Goal: Task Accomplishment & Management: Manage account settings

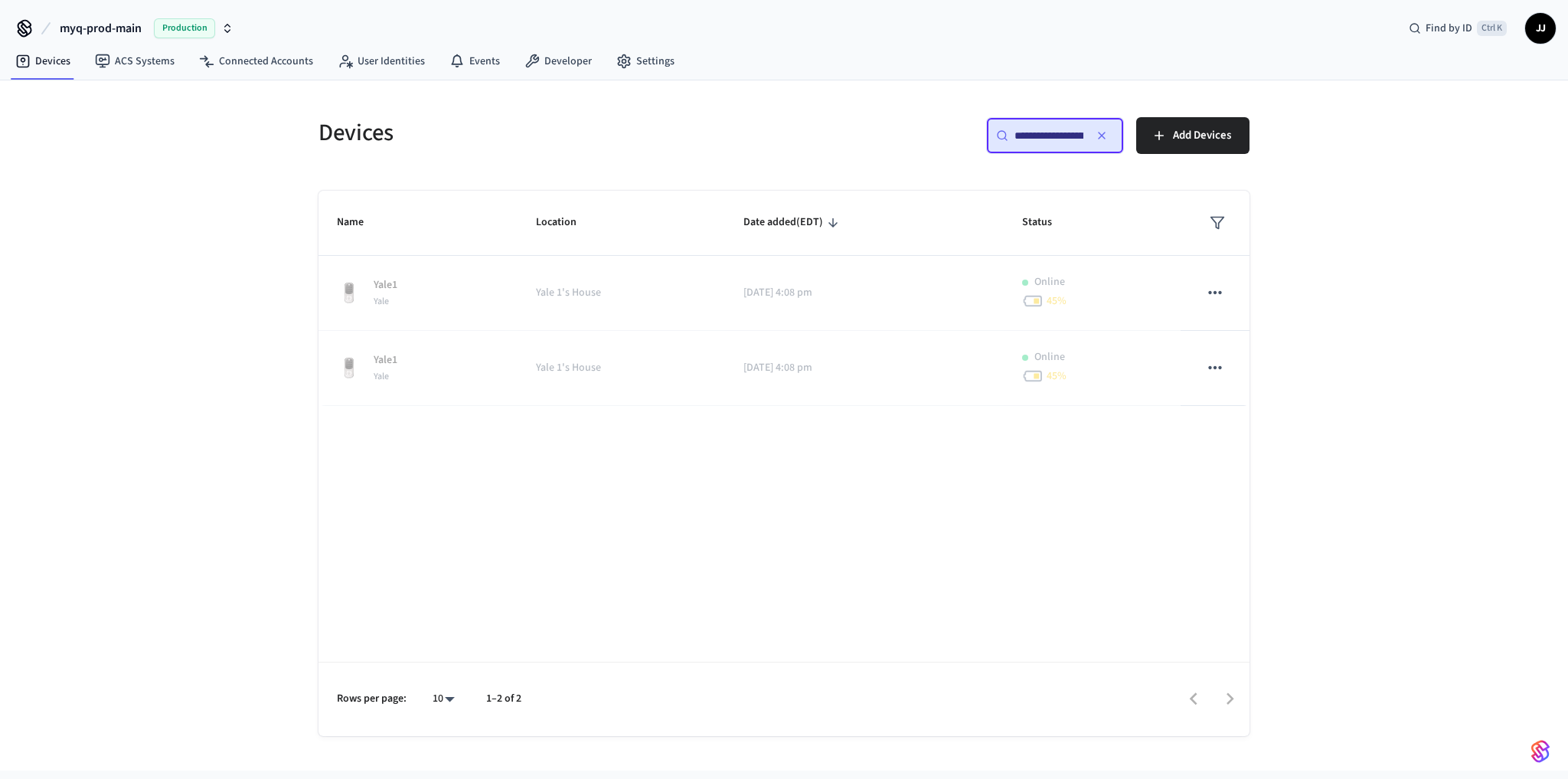
click at [1101, 134] on icon "button" at bounding box center [1101, 135] width 6 height 6
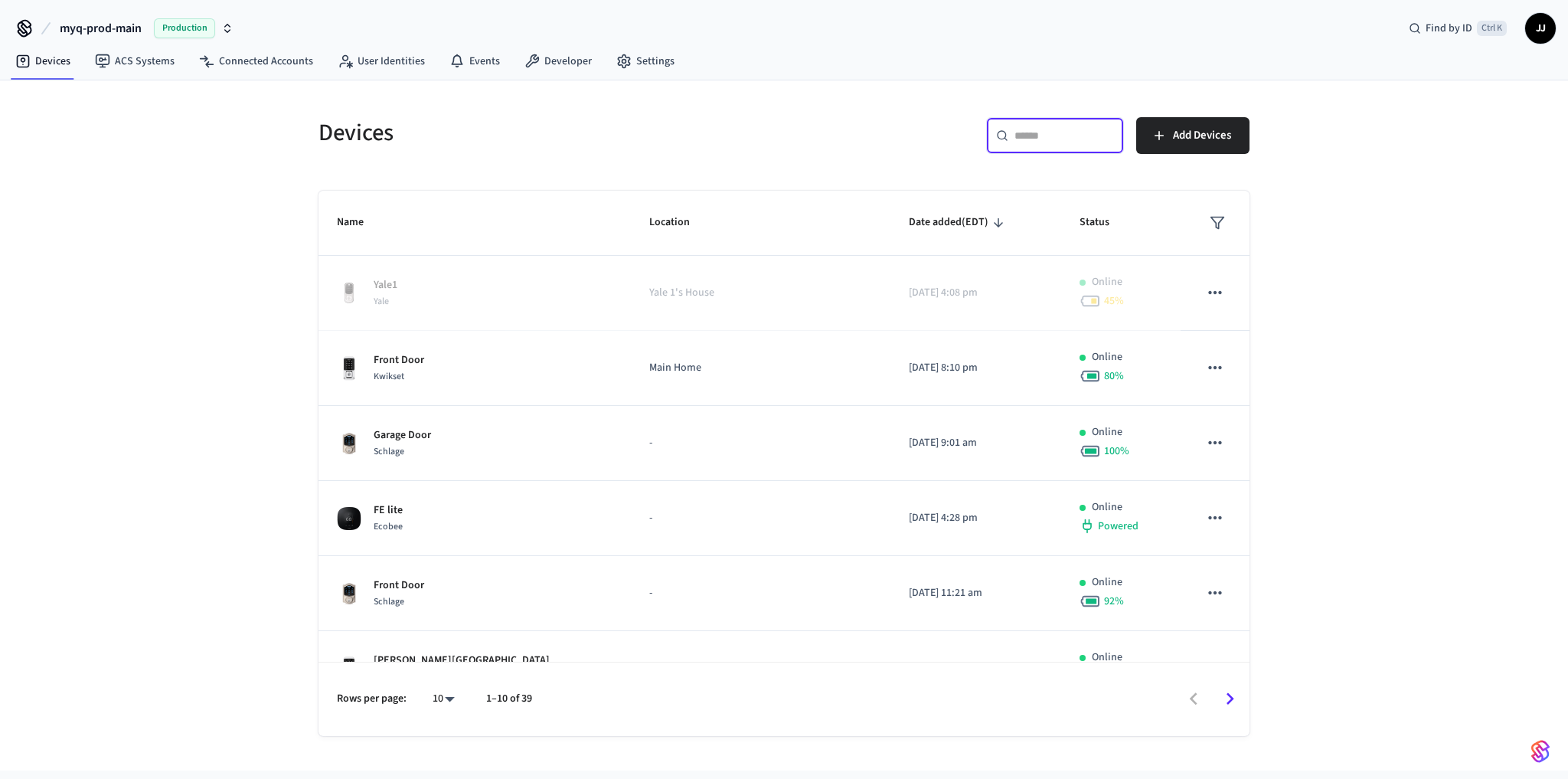
click at [1044, 129] on input "text" at bounding box center [1064, 136] width 100 height 15
paste input "**********"
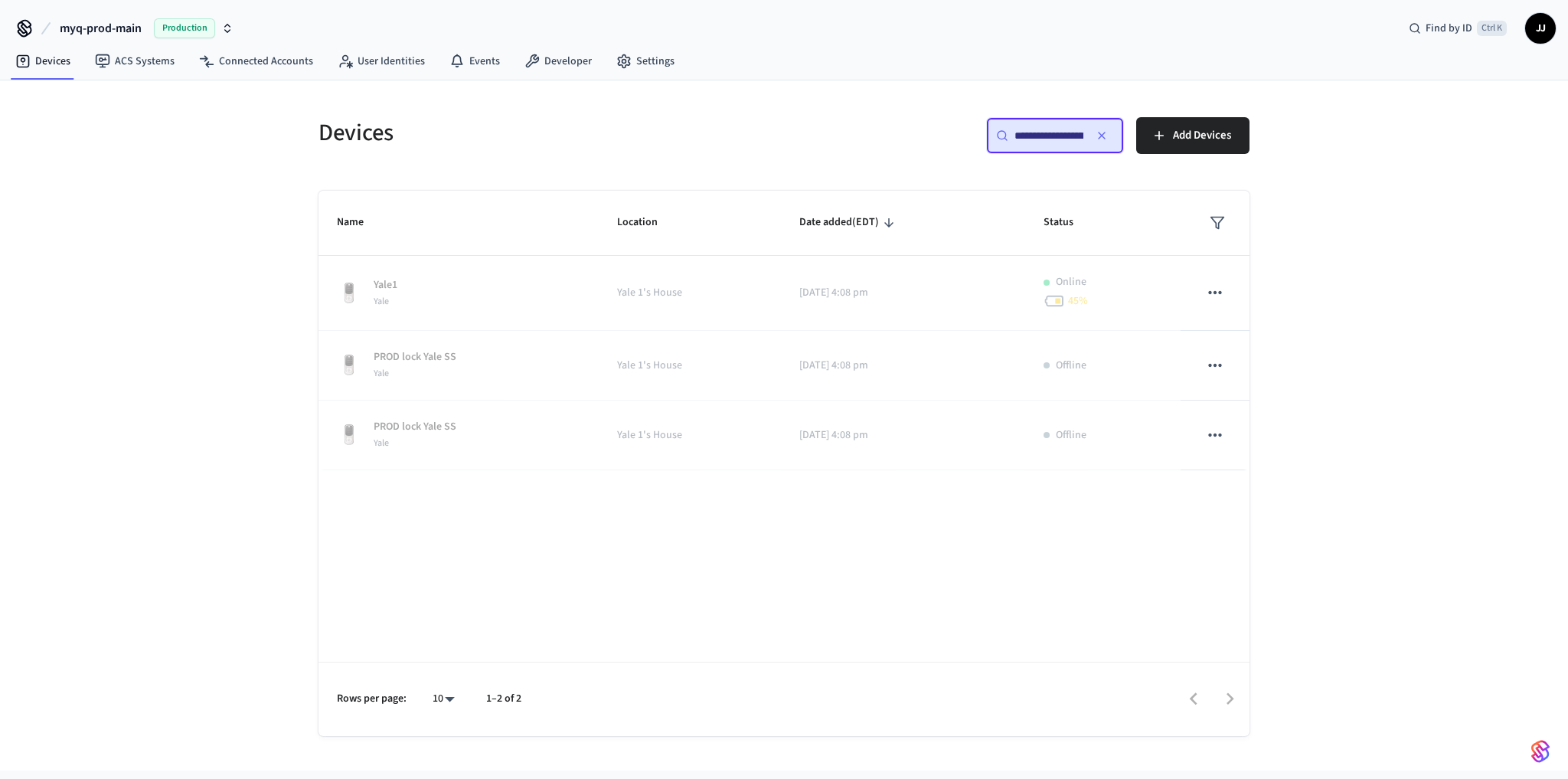
scroll to position [0, 115]
type input "**********"
click at [113, 23] on span "myq-prod-main" at bounding box center [101, 28] width 82 height 18
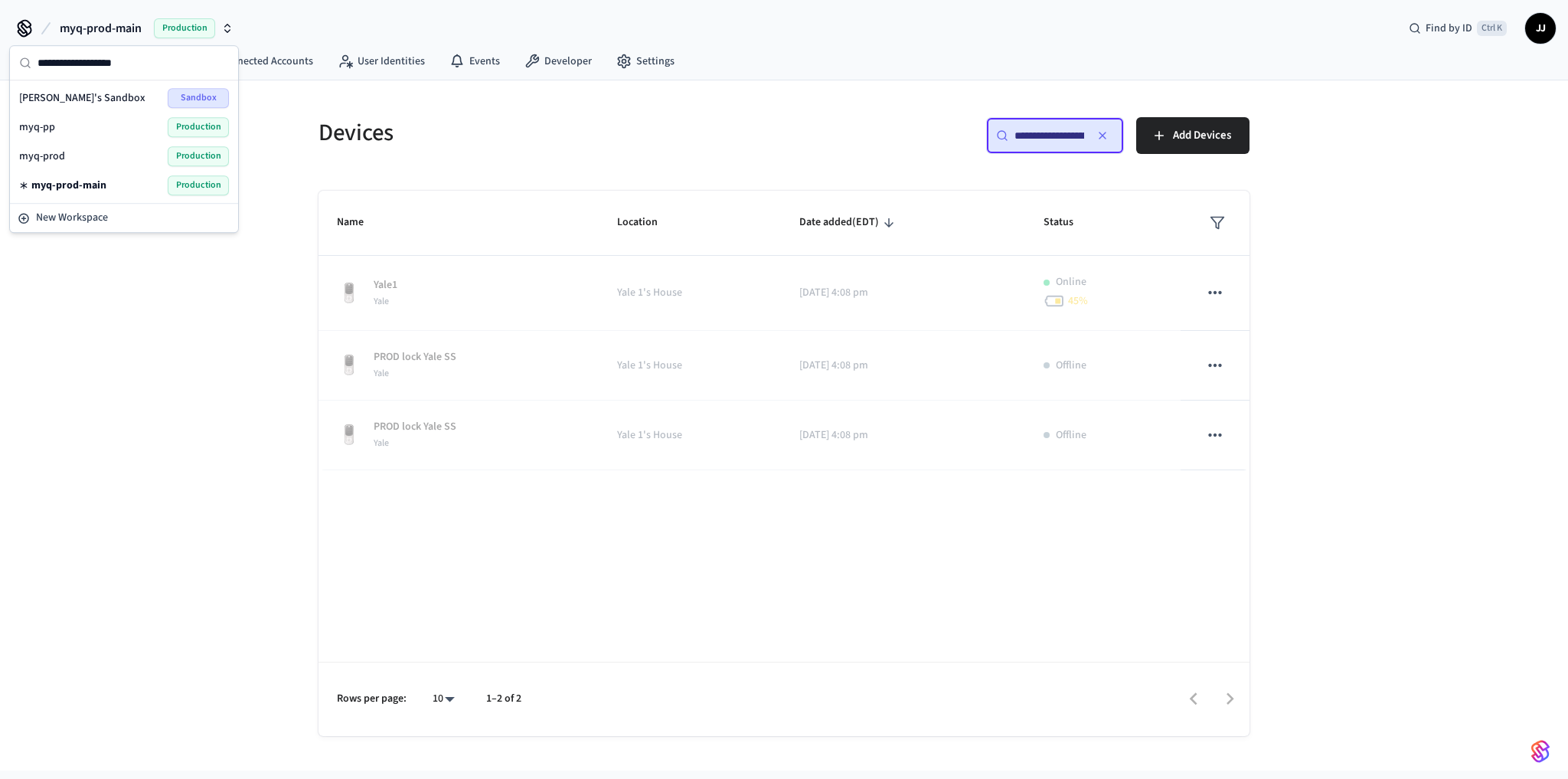
click at [93, 171] on div "myq-prod-main Production" at bounding box center [124, 185] width 222 height 29
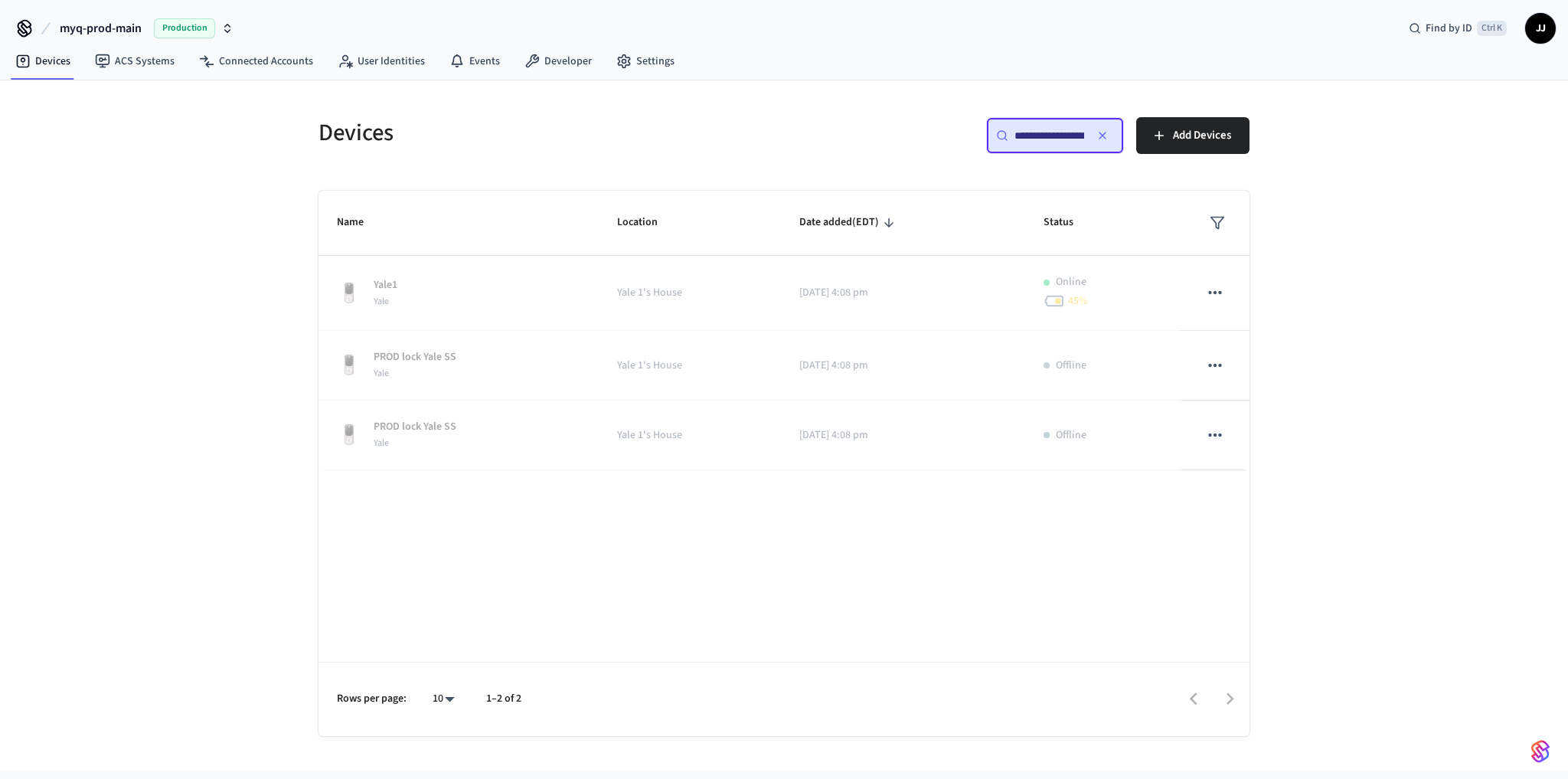
click at [23, 23] on icon at bounding box center [24, 27] width 12 height 12
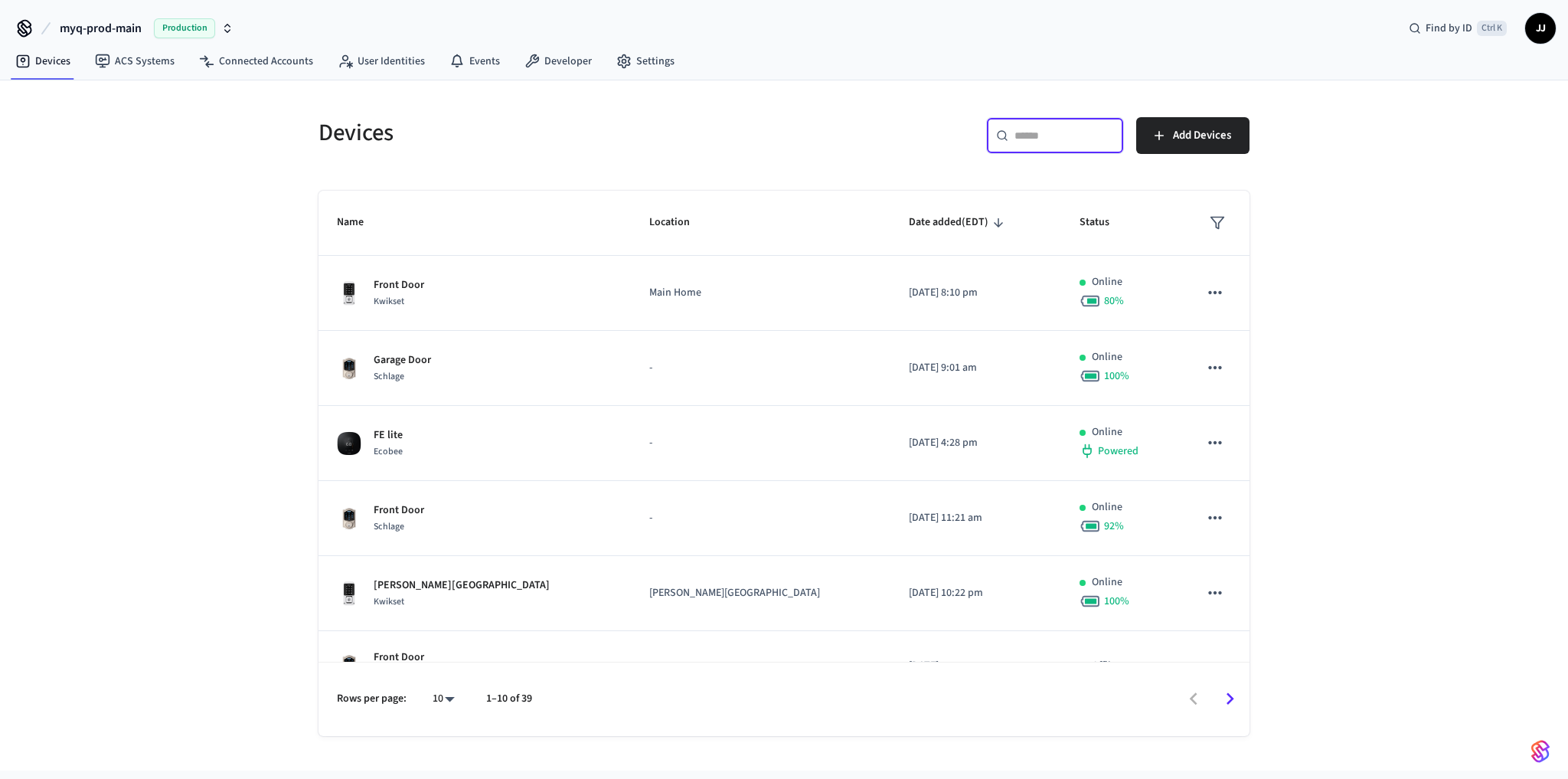
click at [1048, 137] on input "text" at bounding box center [1064, 136] width 100 height 15
click at [138, 28] on span "myq-prod-main" at bounding box center [101, 28] width 82 height 18
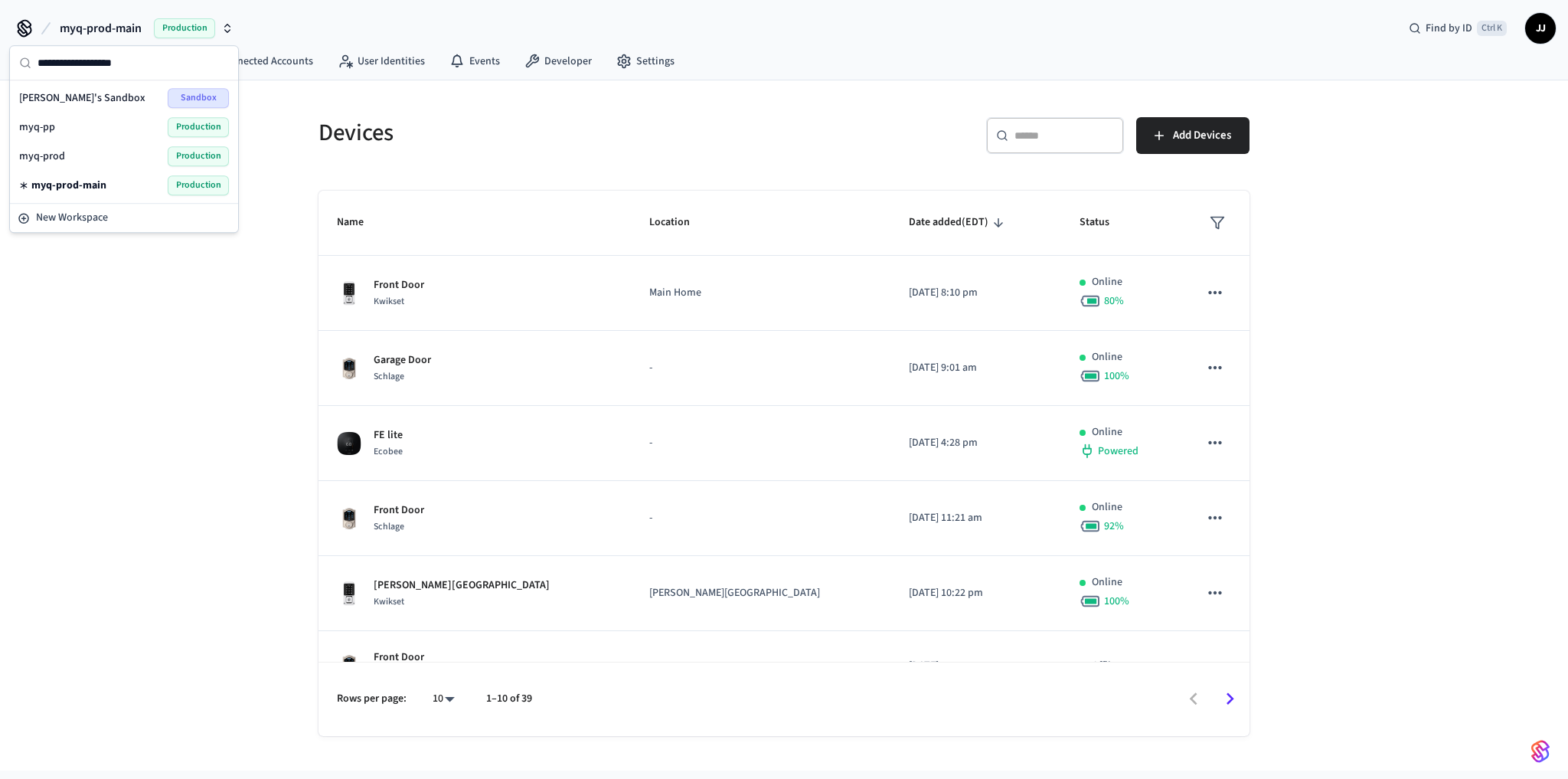
click at [762, 136] on h5 "Devices" at bounding box center [547, 133] width 456 height 32
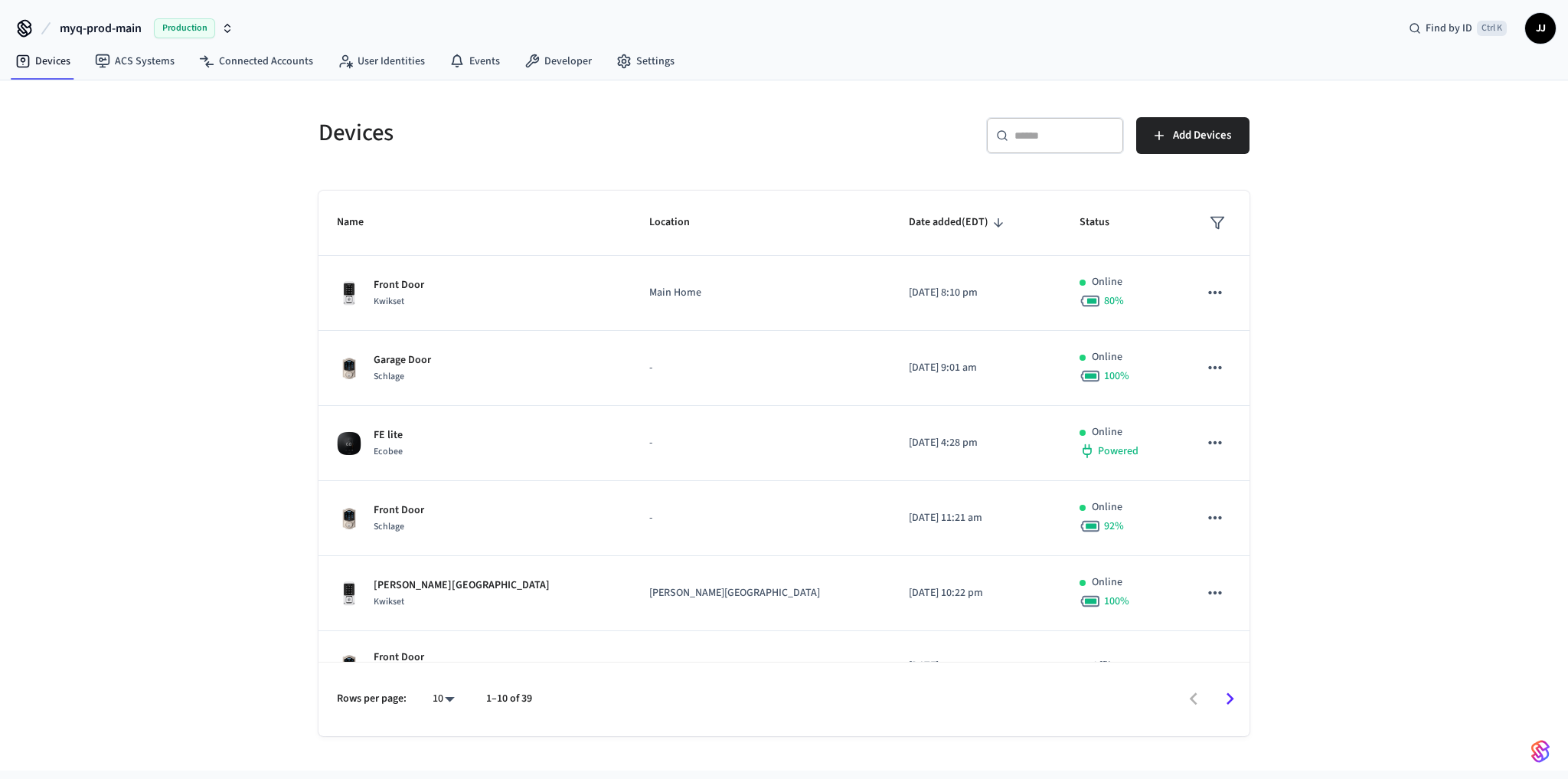
click at [1010, 127] on div "​ ​" at bounding box center [1055, 136] width 138 height 37
paste input "**********"
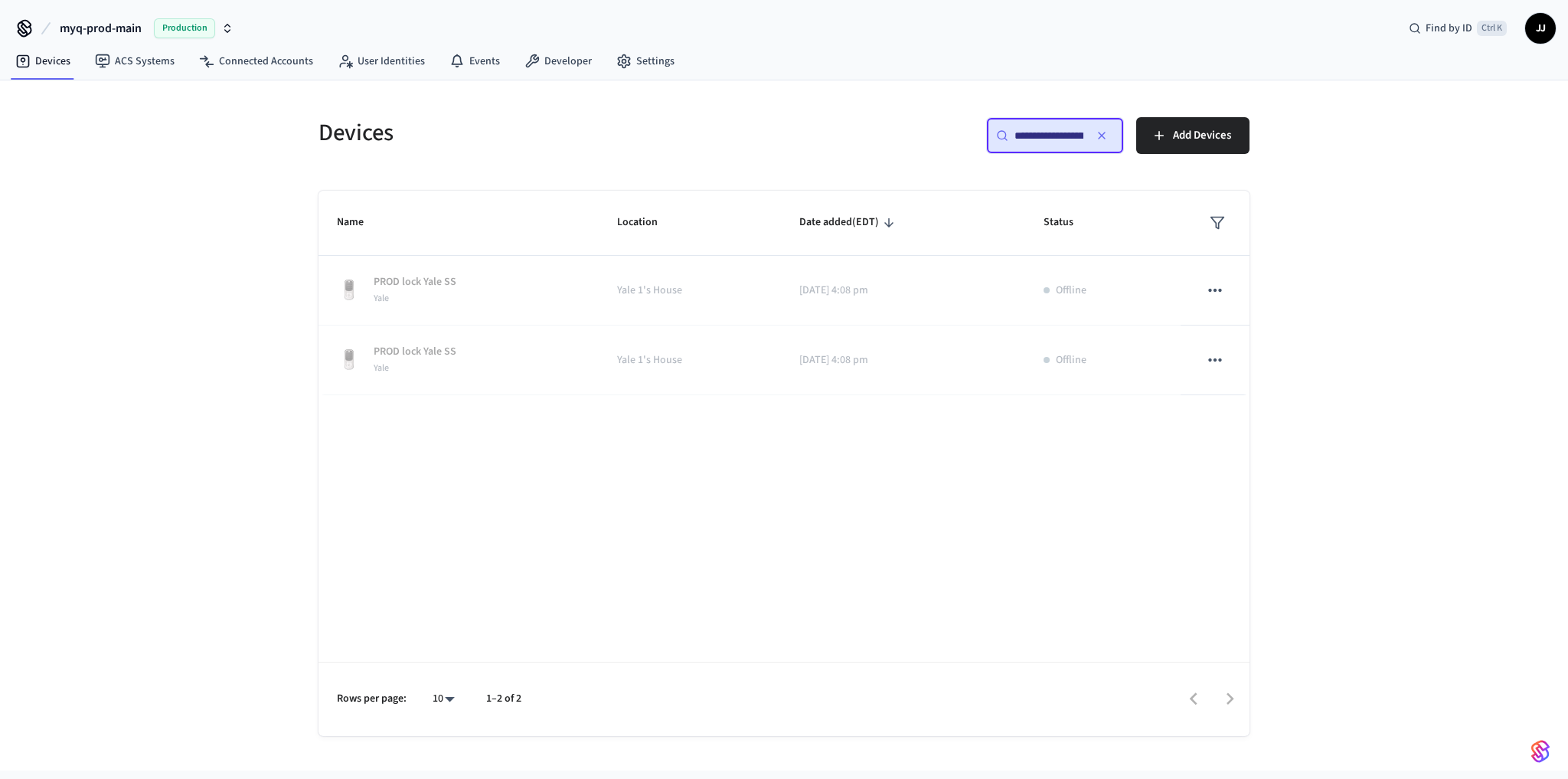
scroll to position [0, 115]
type input "**********"
click at [1454, 331] on div "**********" at bounding box center [784, 425] width 1568 height 690
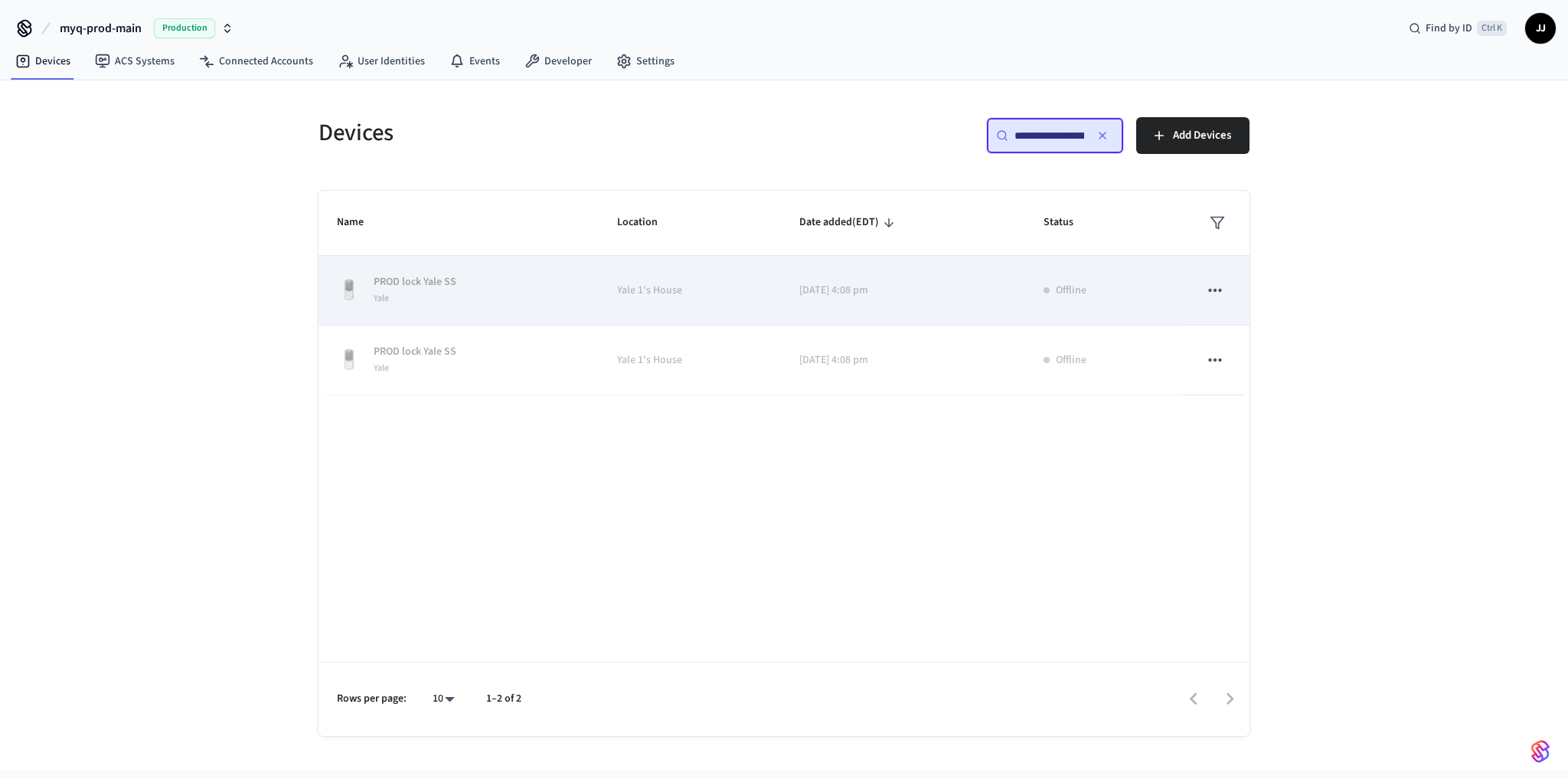
click at [732, 305] on td "Yale 1's House" at bounding box center [689, 290] width 182 height 70
click at [424, 291] on div "Yale" at bounding box center [414, 298] width 82 height 16
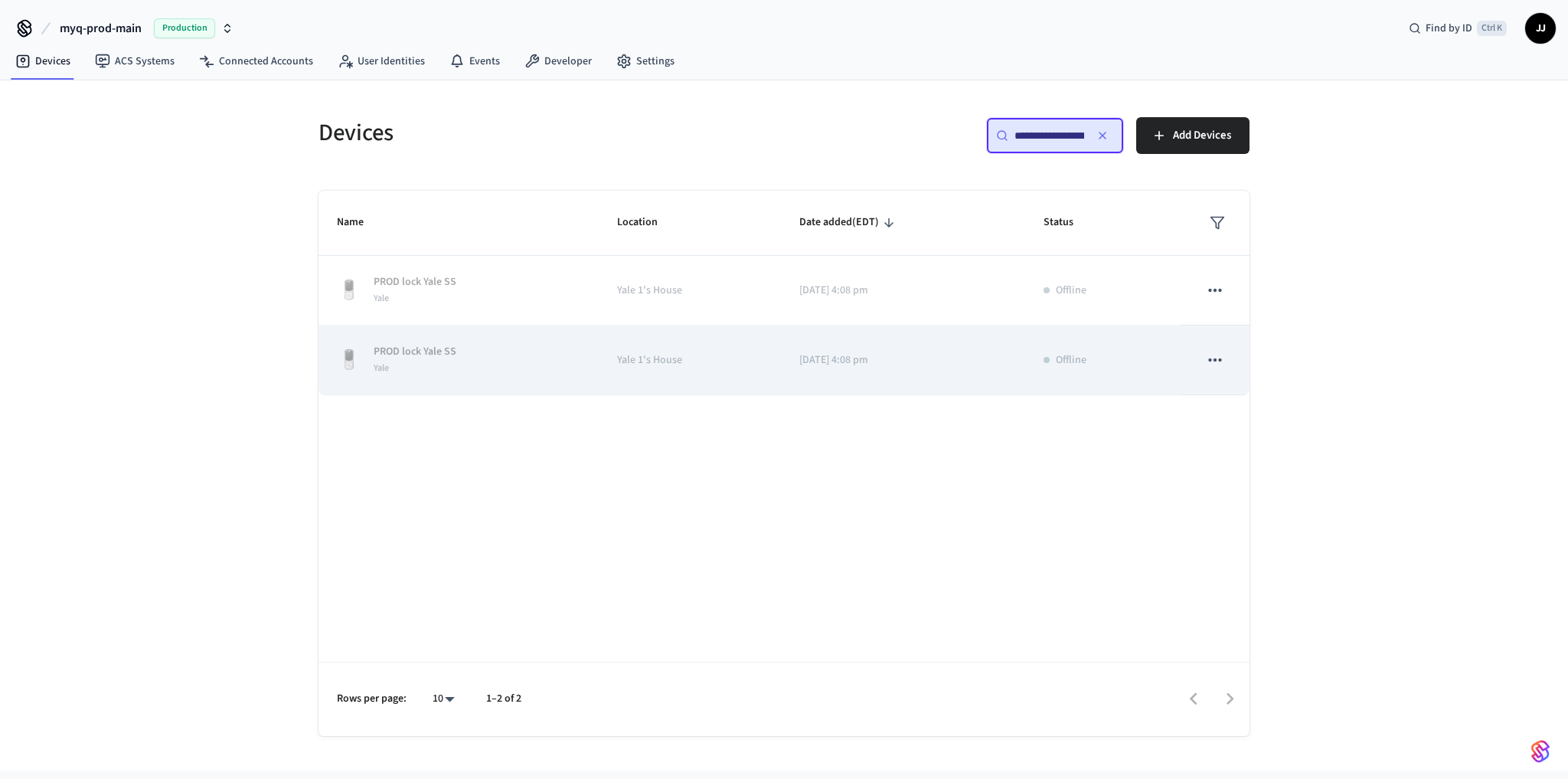
click at [445, 339] on td "PROD lock Yale SS Yale" at bounding box center [459, 360] width 280 height 70
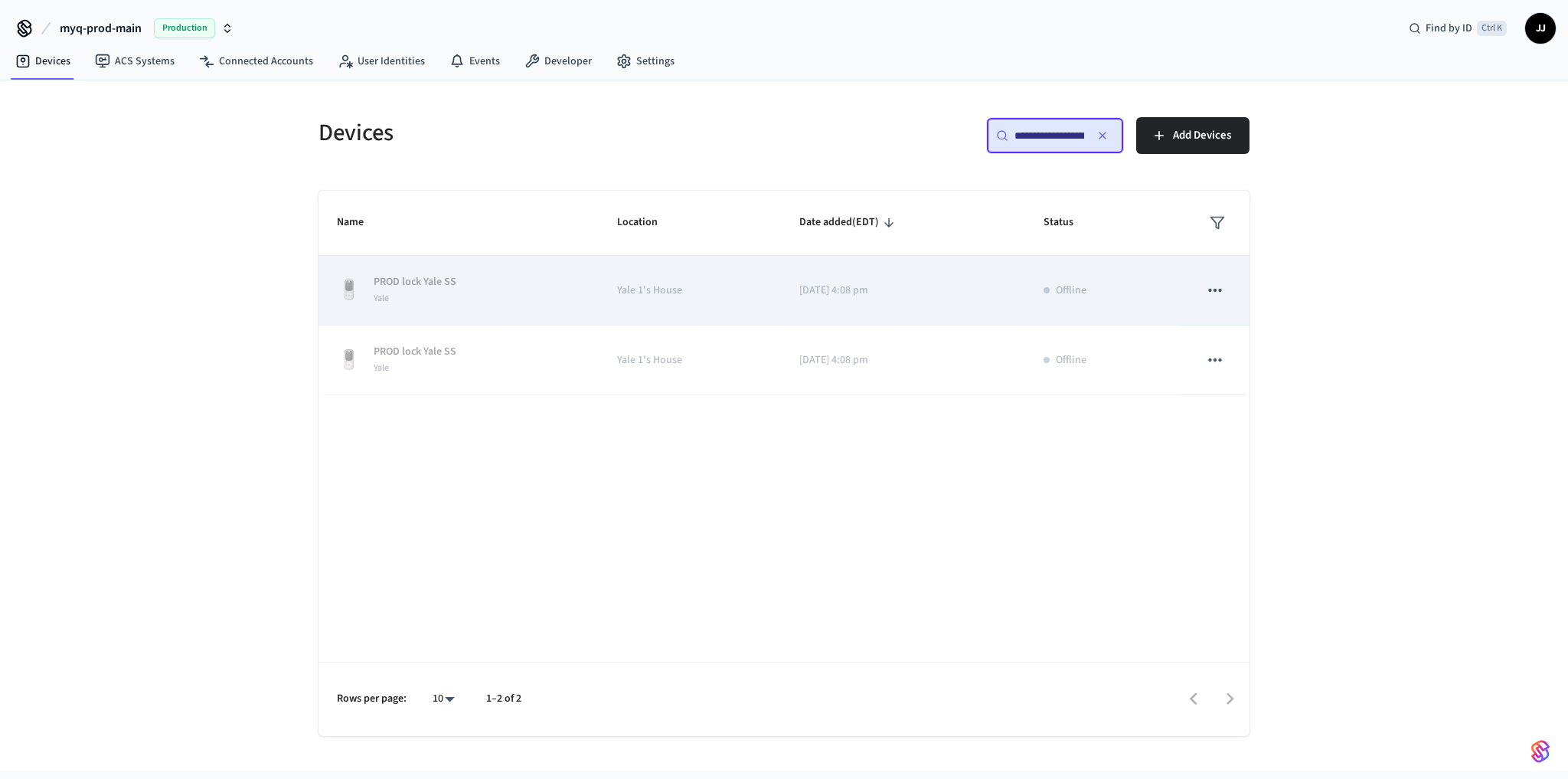
click at [469, 295] on div "PROD lock Yale SS Yale" at bounding box center [459, 290] width 244 height 32
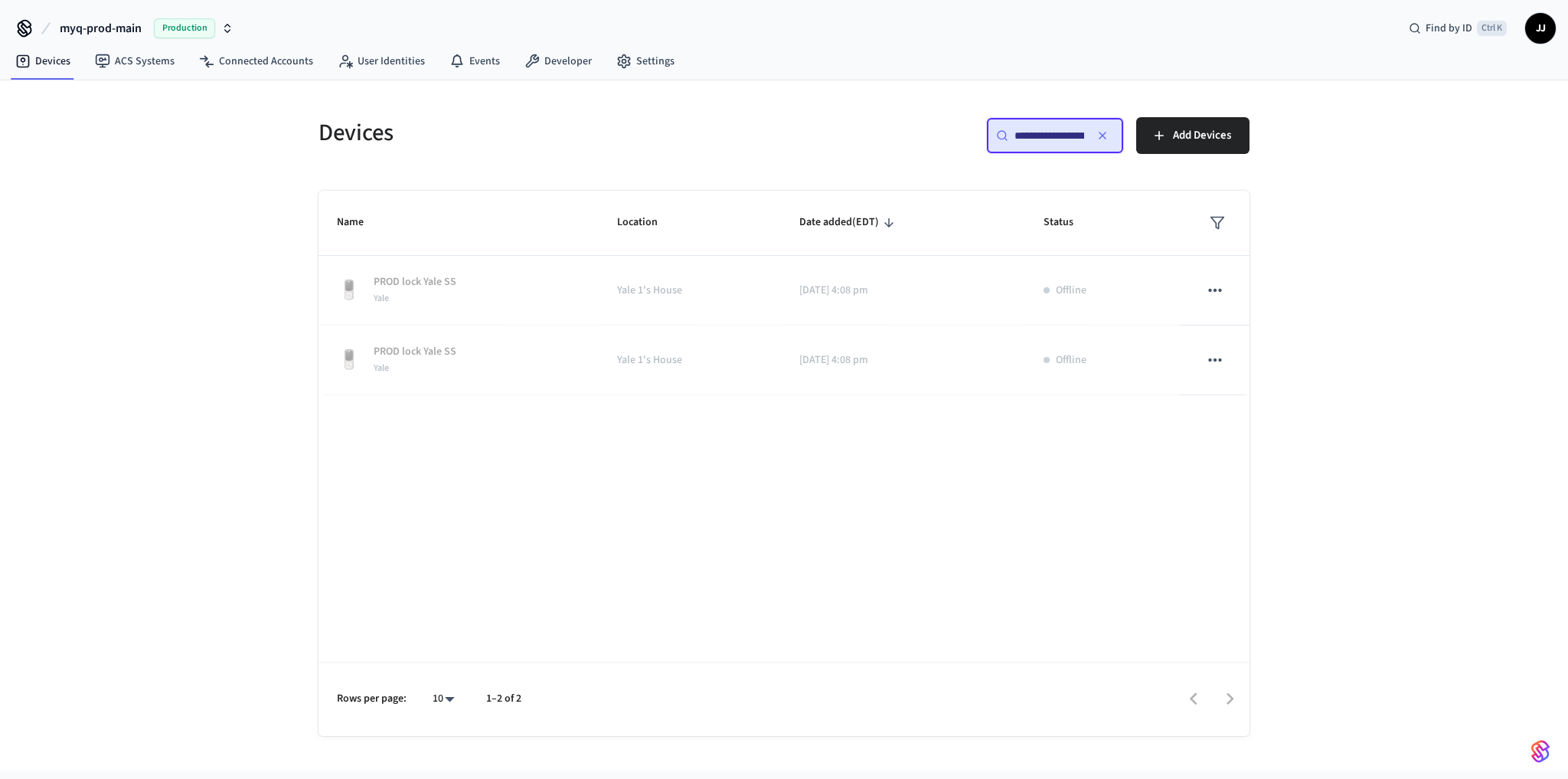
drag, startPoint x: 490, startPoint y: 168, endPoint x: 819, endPoint y: 107, distance: 334.6
click at [501, 155] on div "**********" at bounding box center [784, 418] width 955 height 638
click at [1105, 133] on icon "button" at bounding box center [1103, 135] width 12 height 12
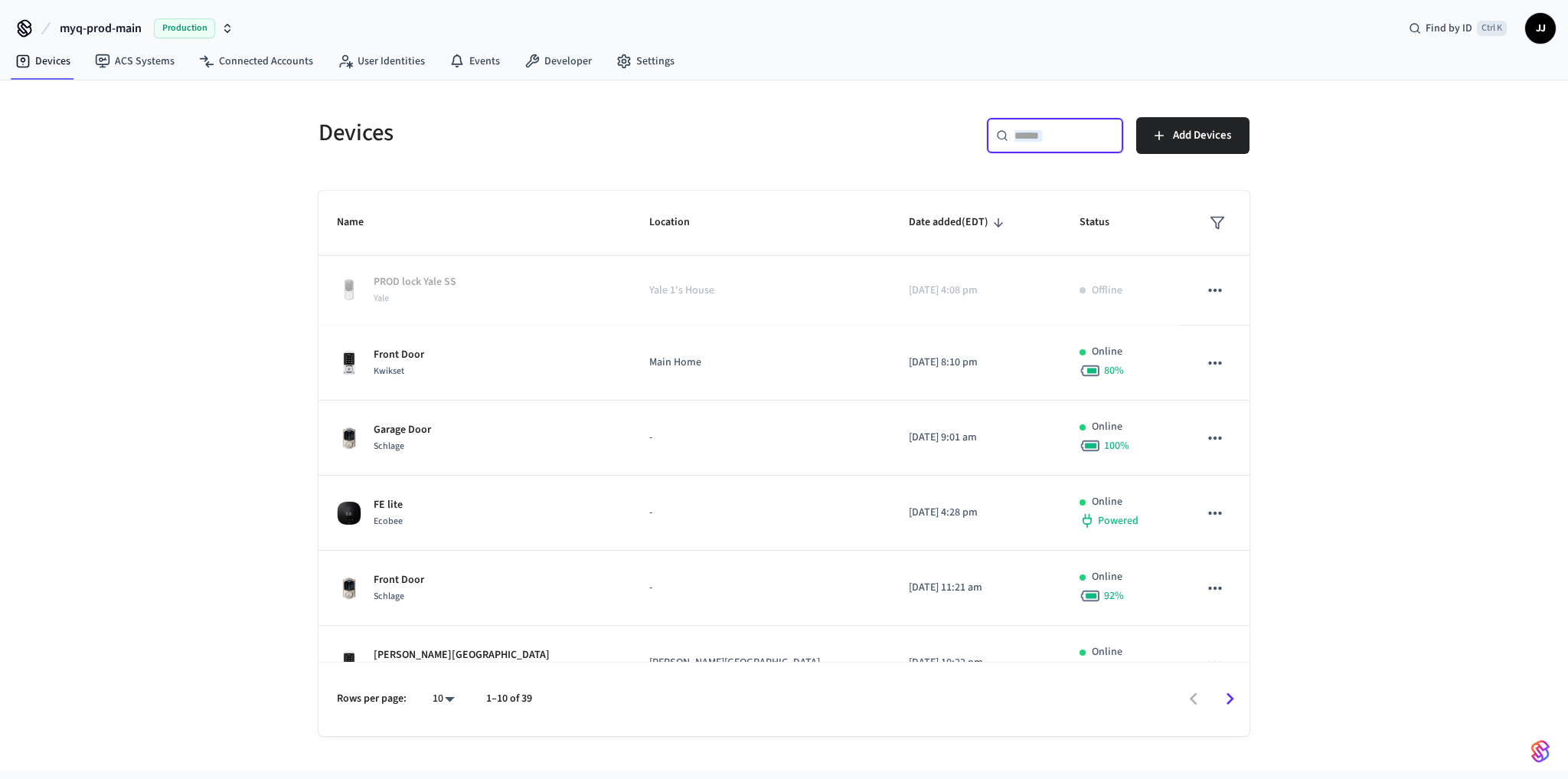
click at [1084, 129] on input "text" at bounding box center [1049, 136] width 70 height 15
click at [1107, 129] on input "text" at bounding box center [1064, 136] width 101 height 15
click at [791, 103] on div "​ ​ Add Devices" at bounding box center [1012, 132] width 474 height 67
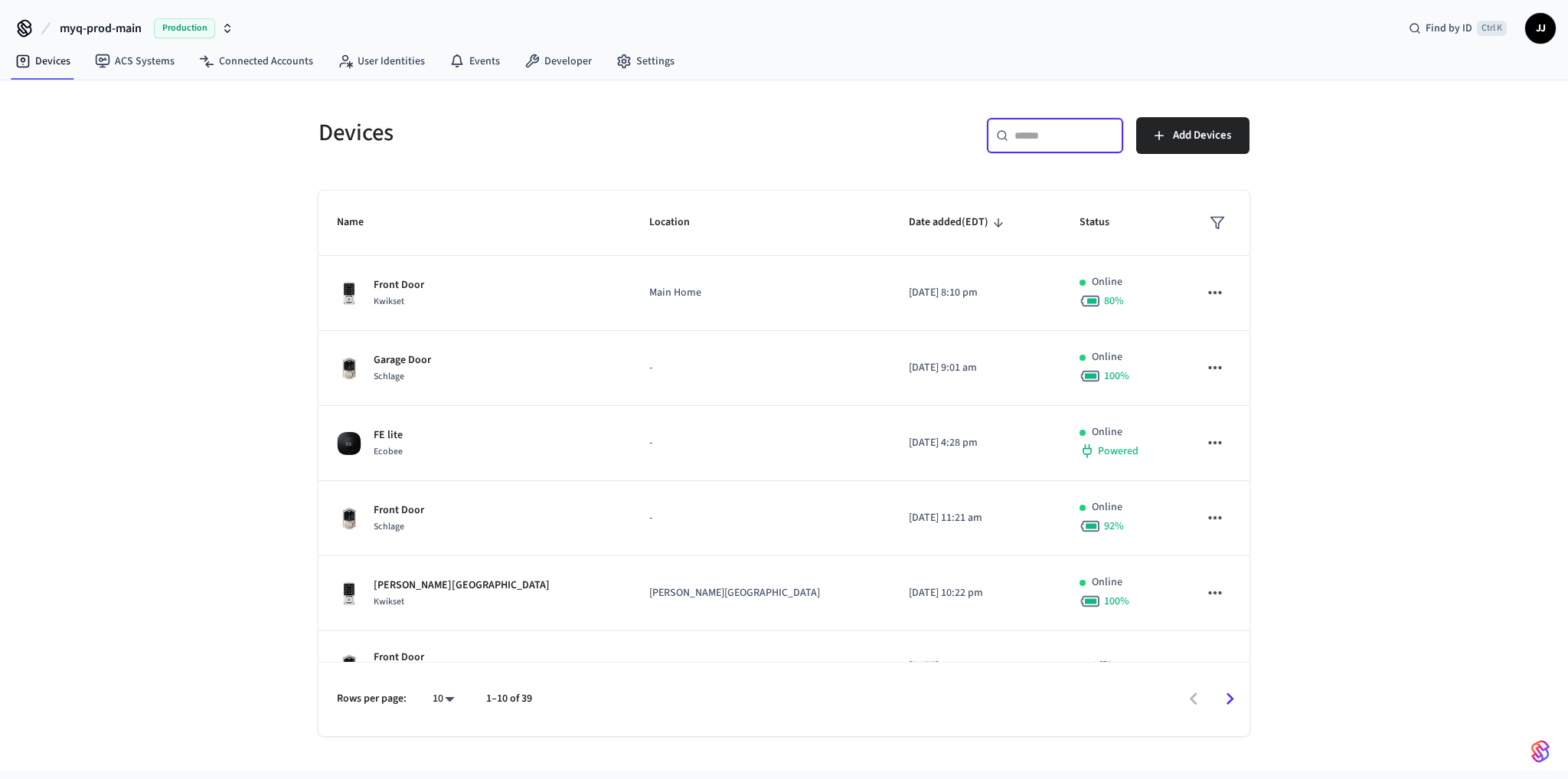
click at [1026, 134] on input "text" at bounding box center [1064, 136] width 100 height 15
paste input "**********"
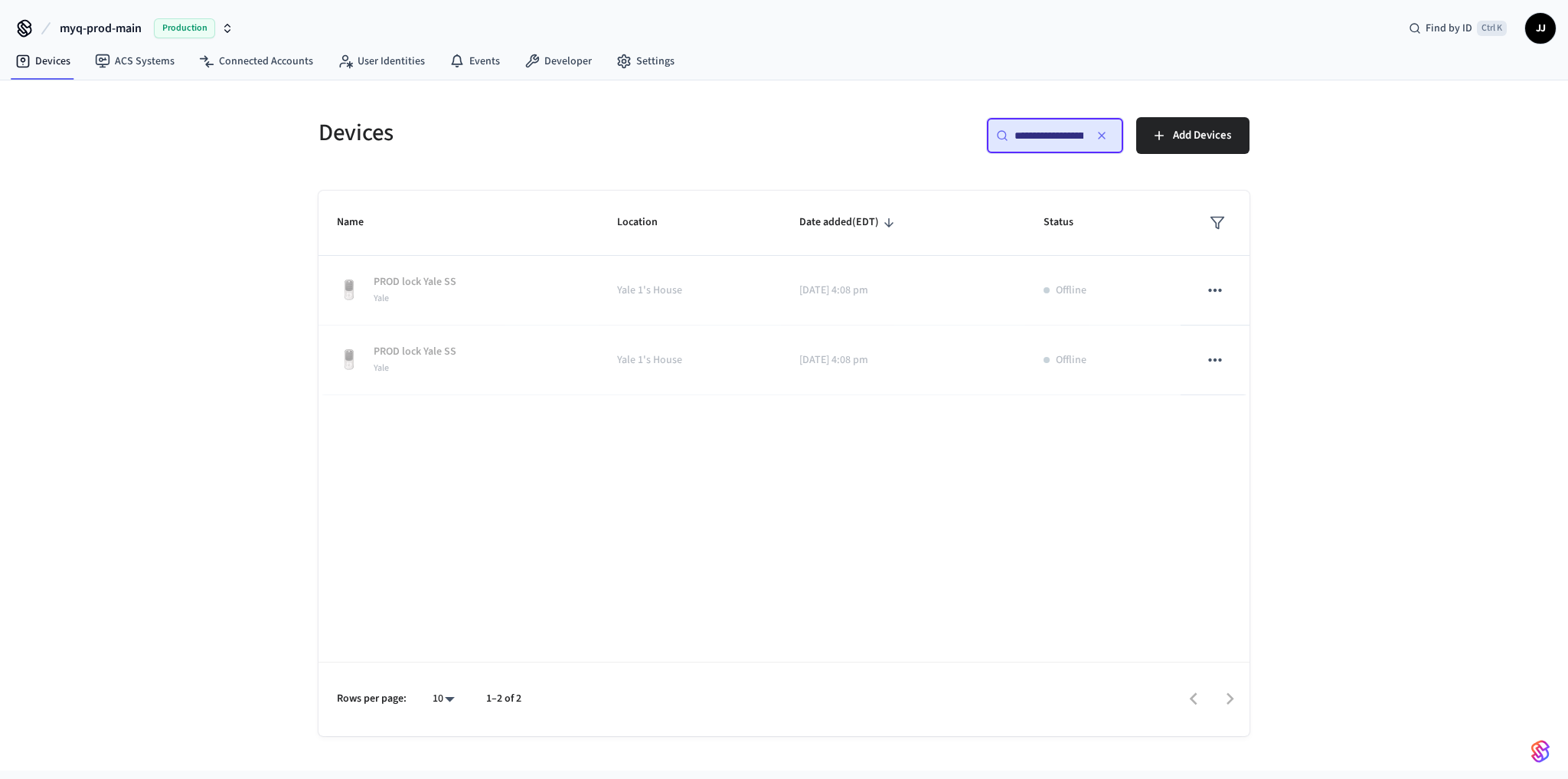
scroll to position [0, 115]
type input "**********"
click at [200, 340] on div "**********" at bounding box center [784, 425] width 1568 height 690
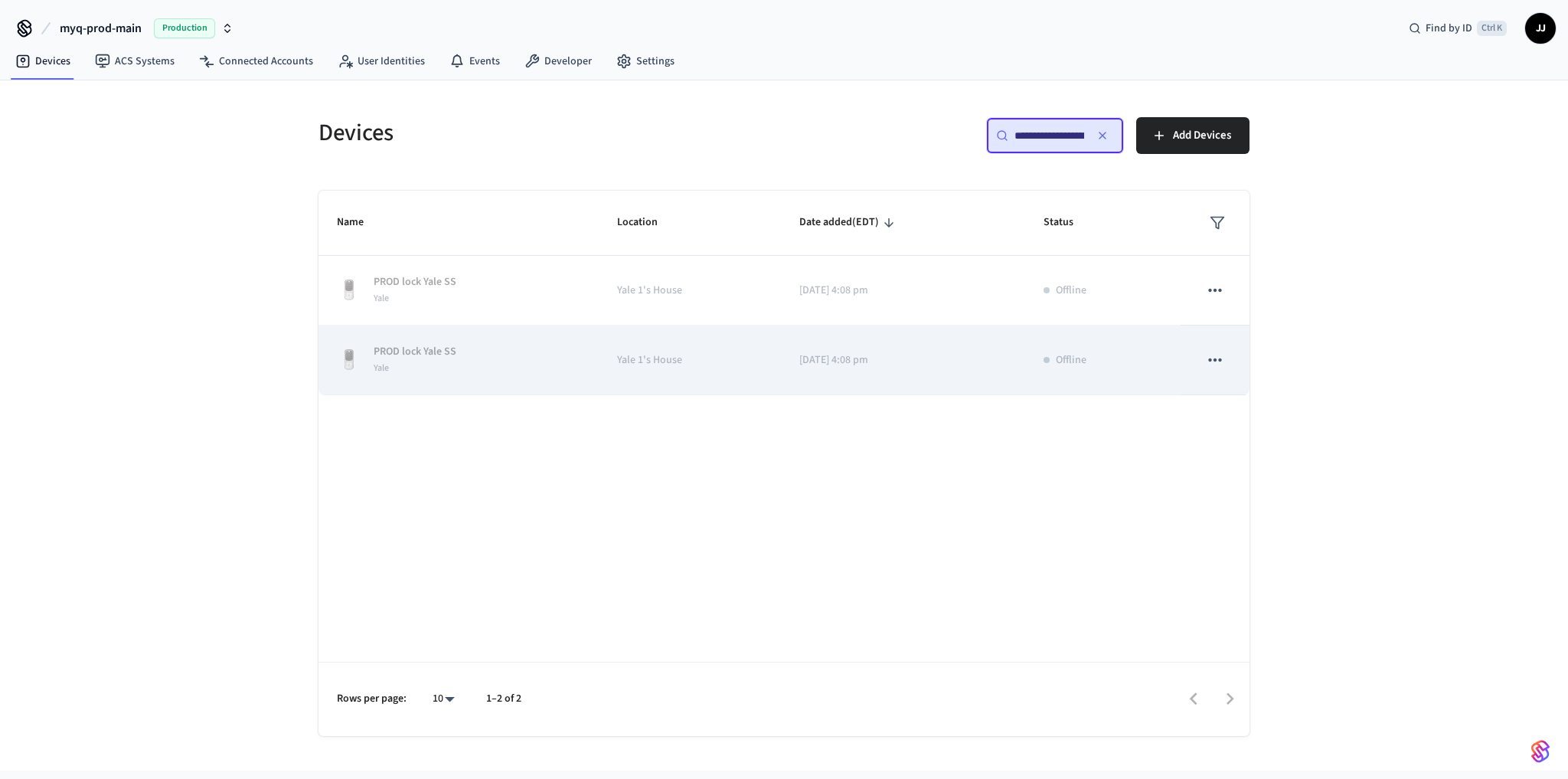
click at [404, 349] on p "PROD lock Yale SS" at bounding box center [414, 351] width 82 height 16
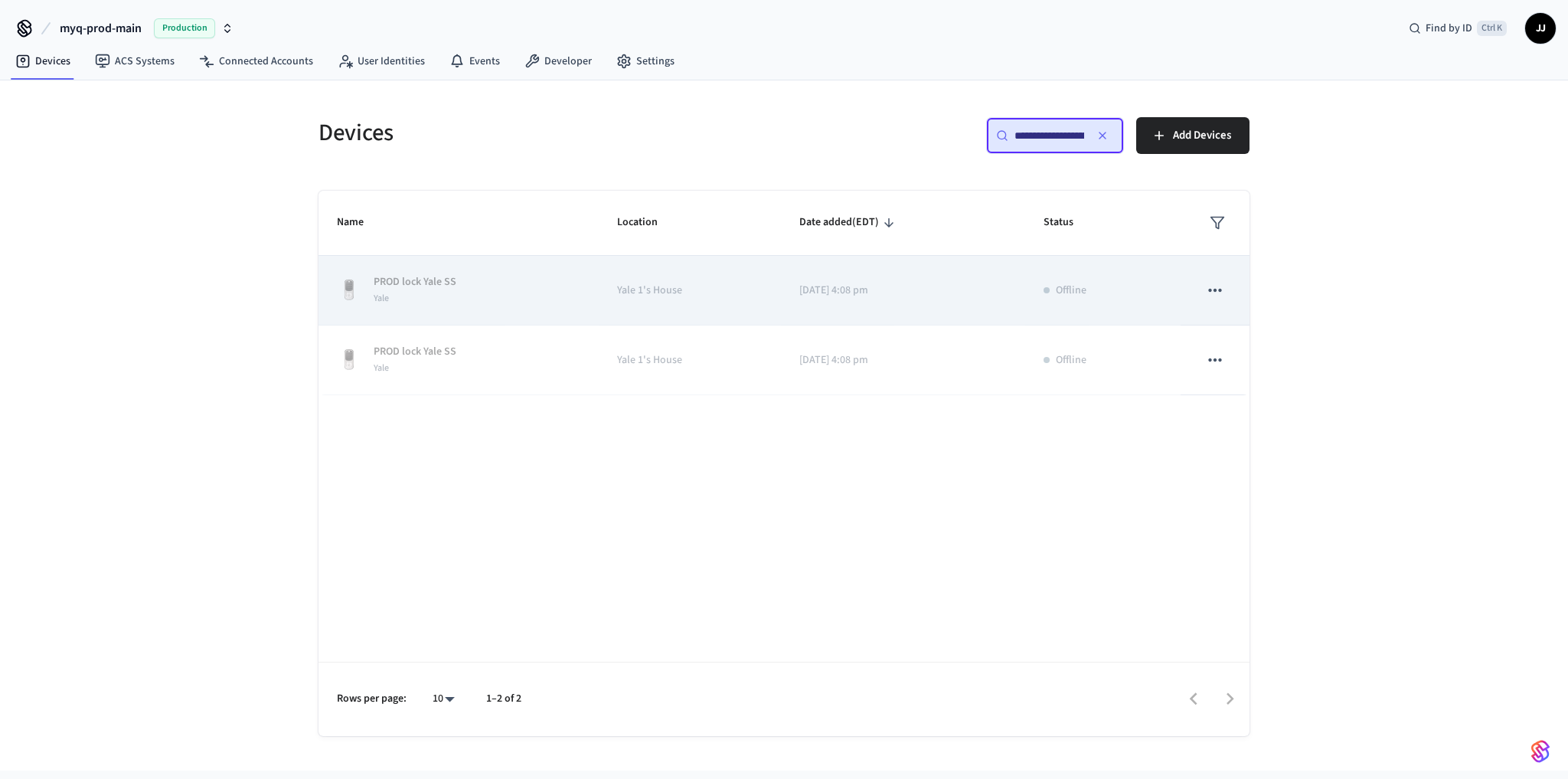
click at [405, 288] on p "PROD lock Yale SS" at bounding box center [414, 281] width 82 height 16
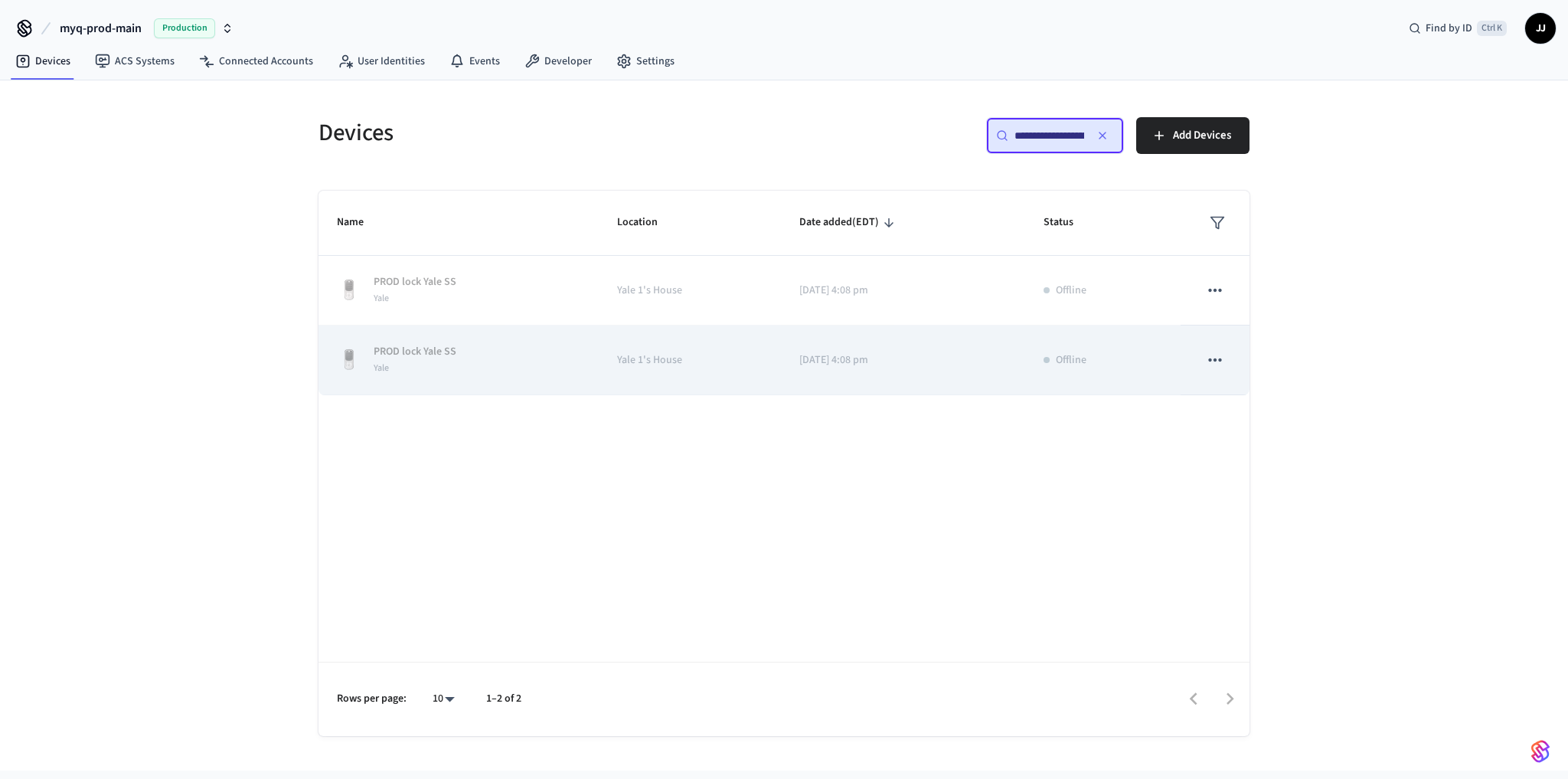
click at [411, 375] on td "PROD lock Yale SS Yale" at bounding box center [459, 360] width 280 height 70
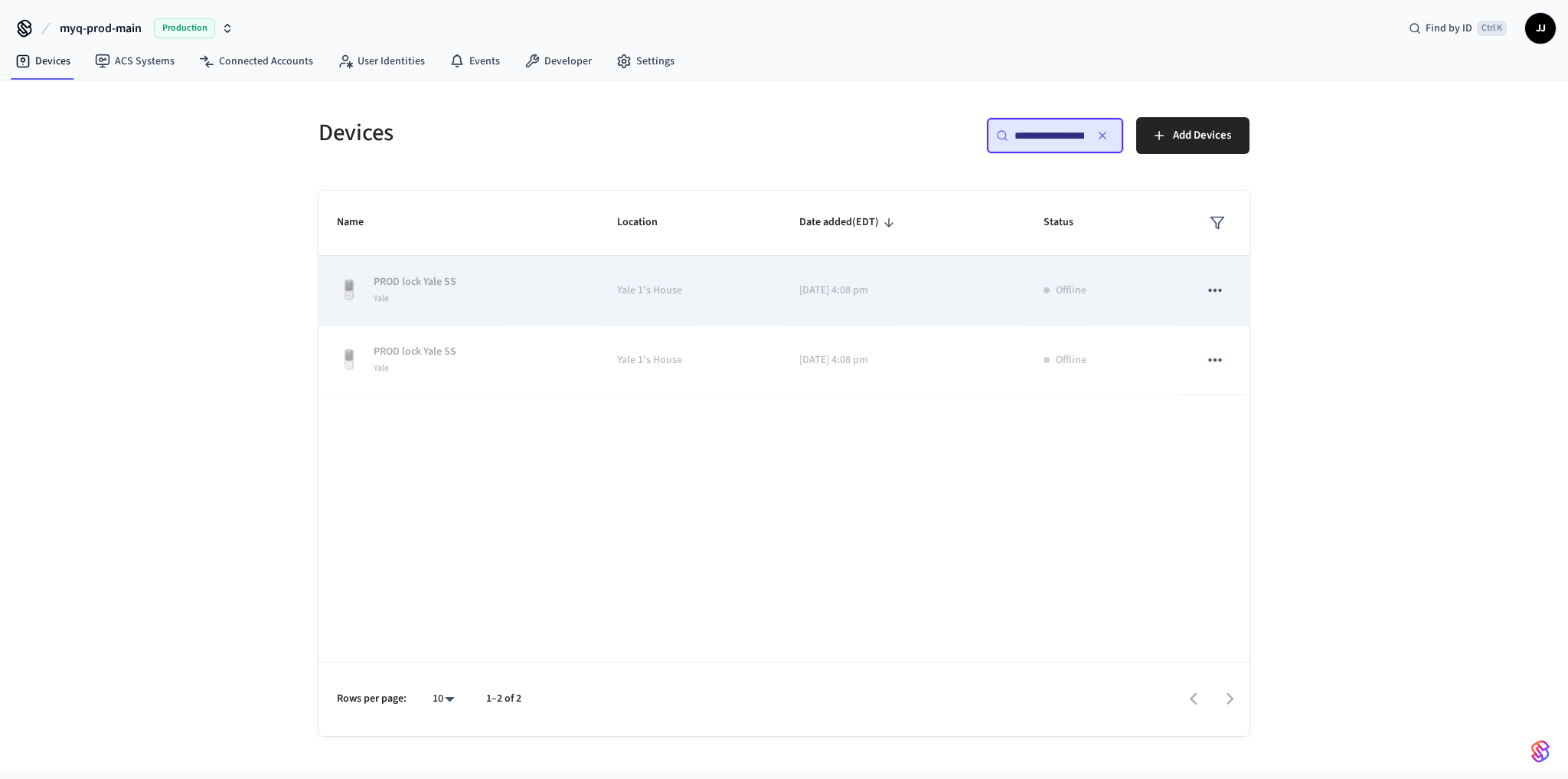
click at [423, 263] on td "PROD lock Yale SS Yale" at bounding box center [459, 290] width 280 height 70
drag, startPoint x: 429, startPoint y: 392, endPoint x: 433, endPoint y: 269, distance: 123.1
click at [431, 385] on td "PROD lock Yale SS Yale" at bounding box center [459, 360] width 280 height 70
click at [433, 269] on td "PROD lock Yale SS Yale" at bounding box center [459, 290] width 280 height 70
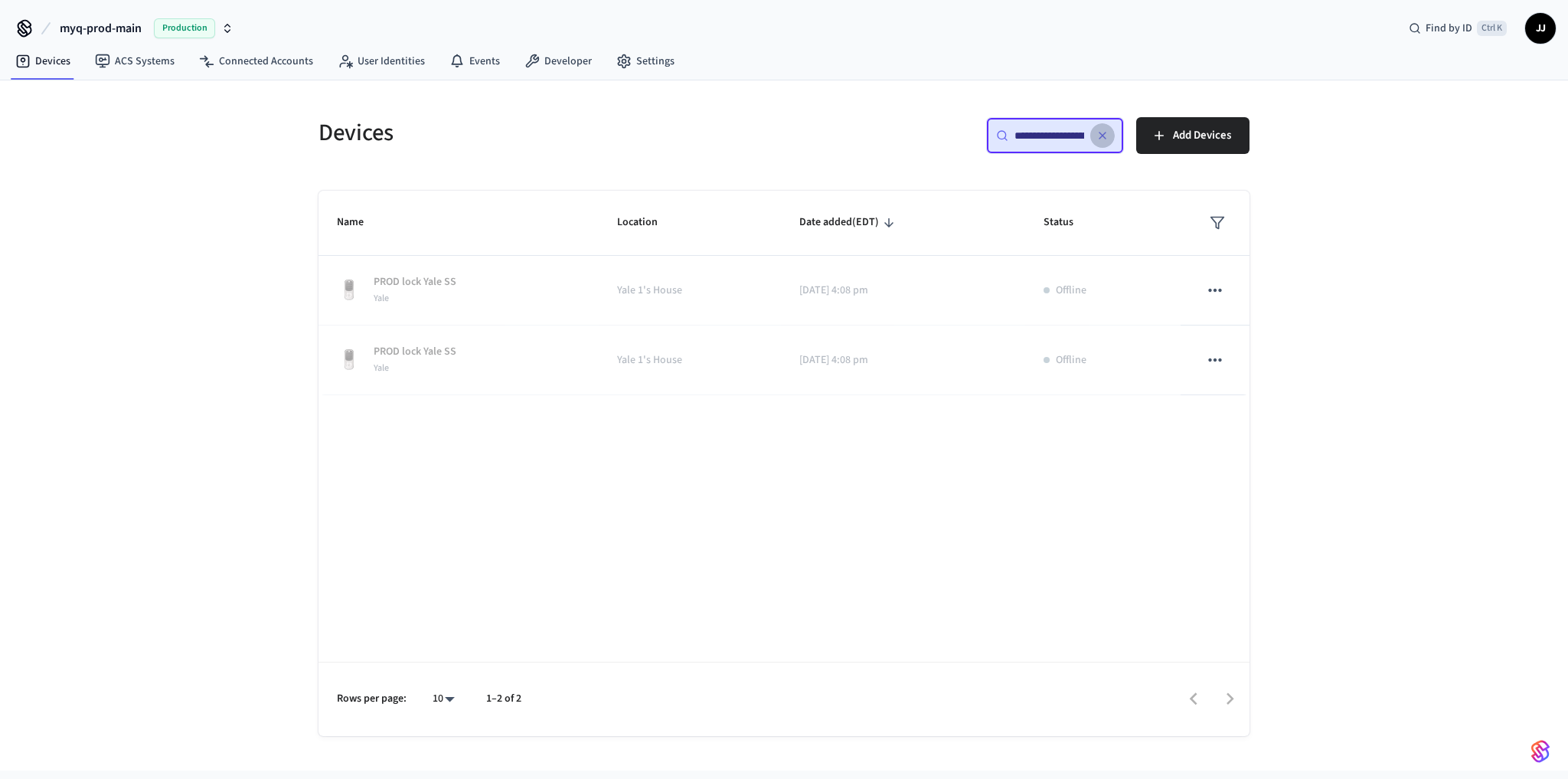
click at [1099, 127] on button "button" at bounding box center [1102, 135] width 24 height 24
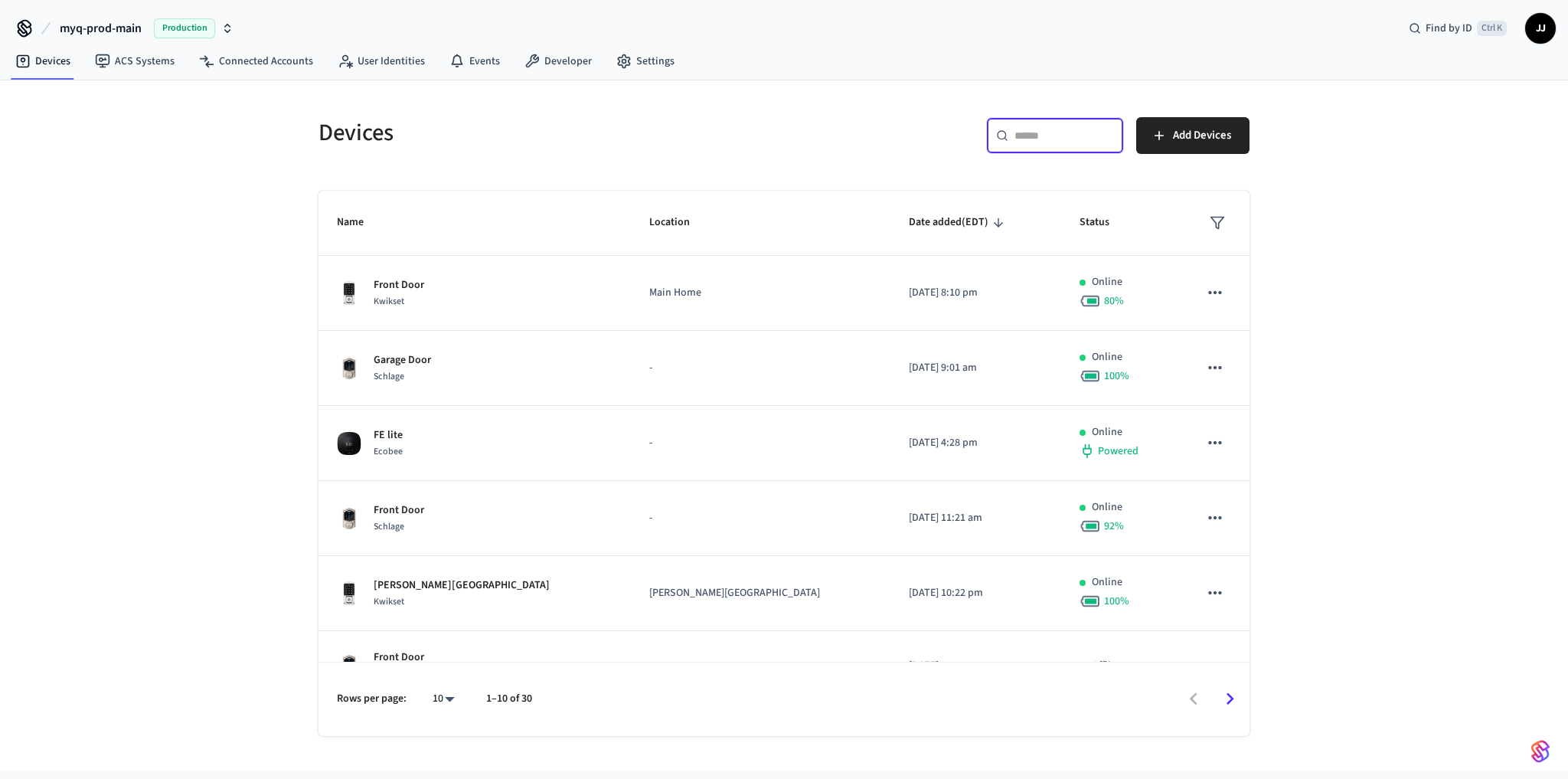
click at [1046, 136] on input "text" at bounding box center [1064, 136] width 100 height 15
paste input "**********"
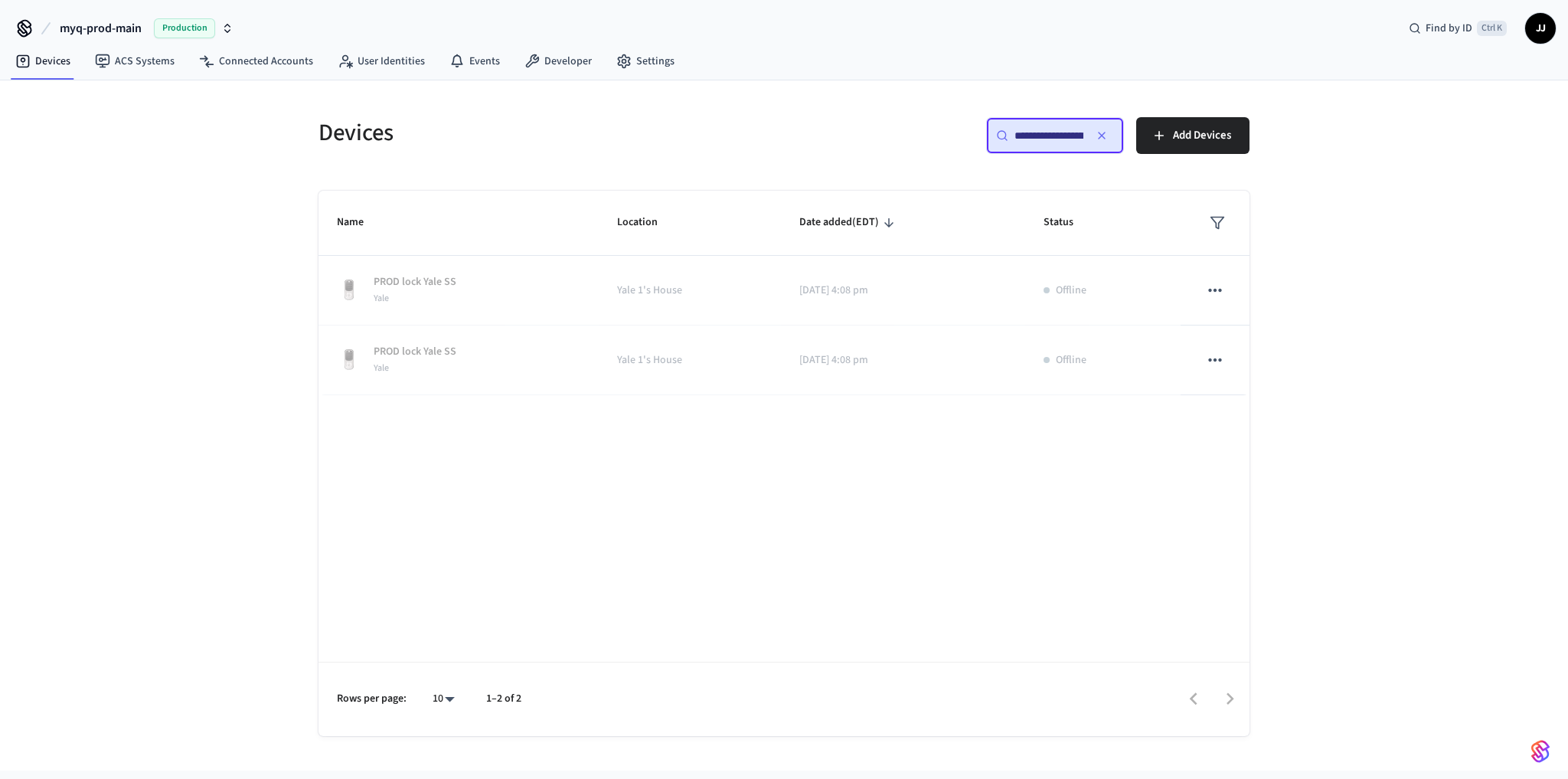
scroll to position [0, 115]
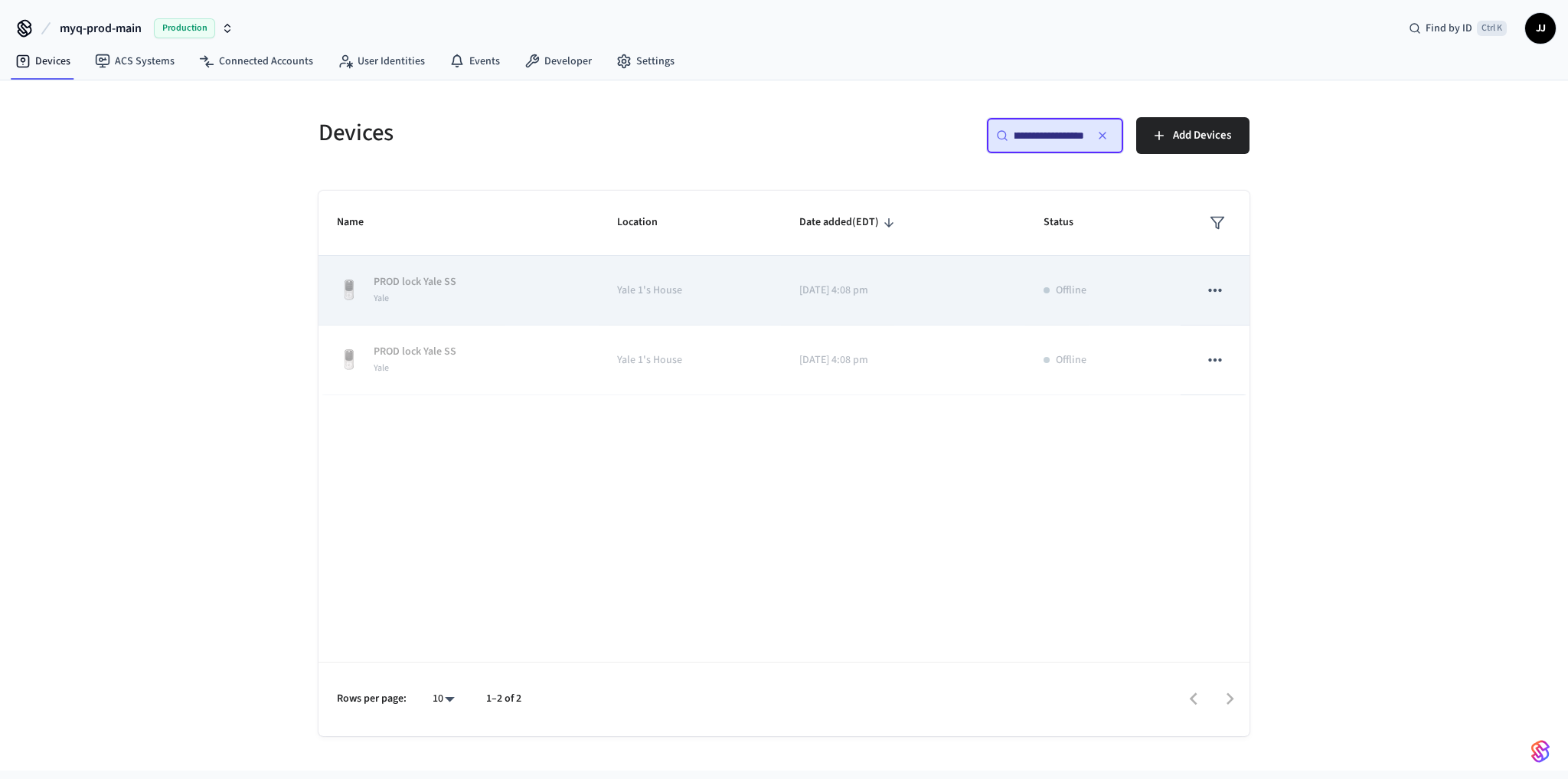
type input "**********"
click at [1215, 283] on icon "sticky table" at bounding box center [1215, 290] width 20 height 20
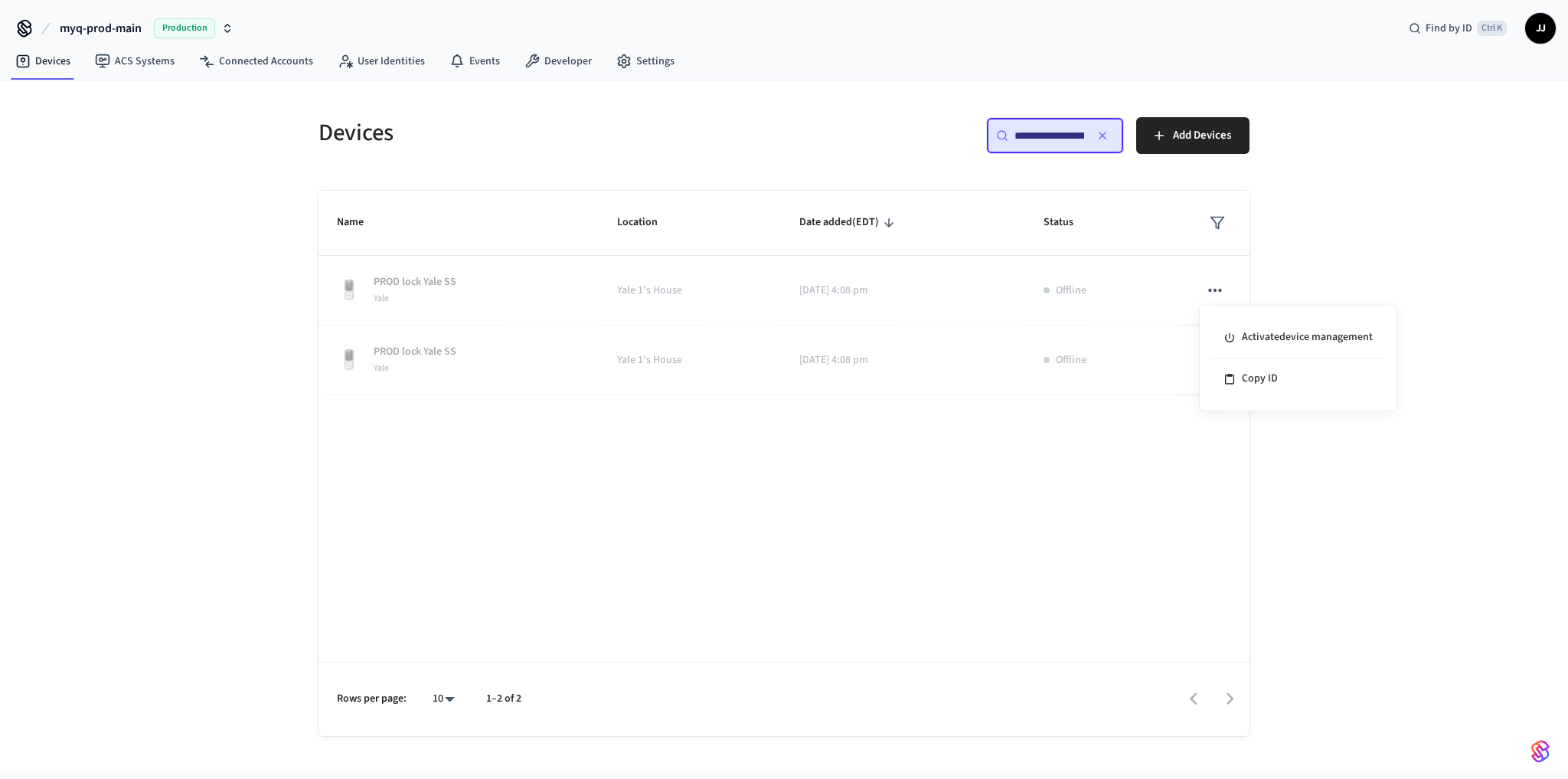
click at [1127, 424] on div at bounding box center [784, 390] width 1568 height 779
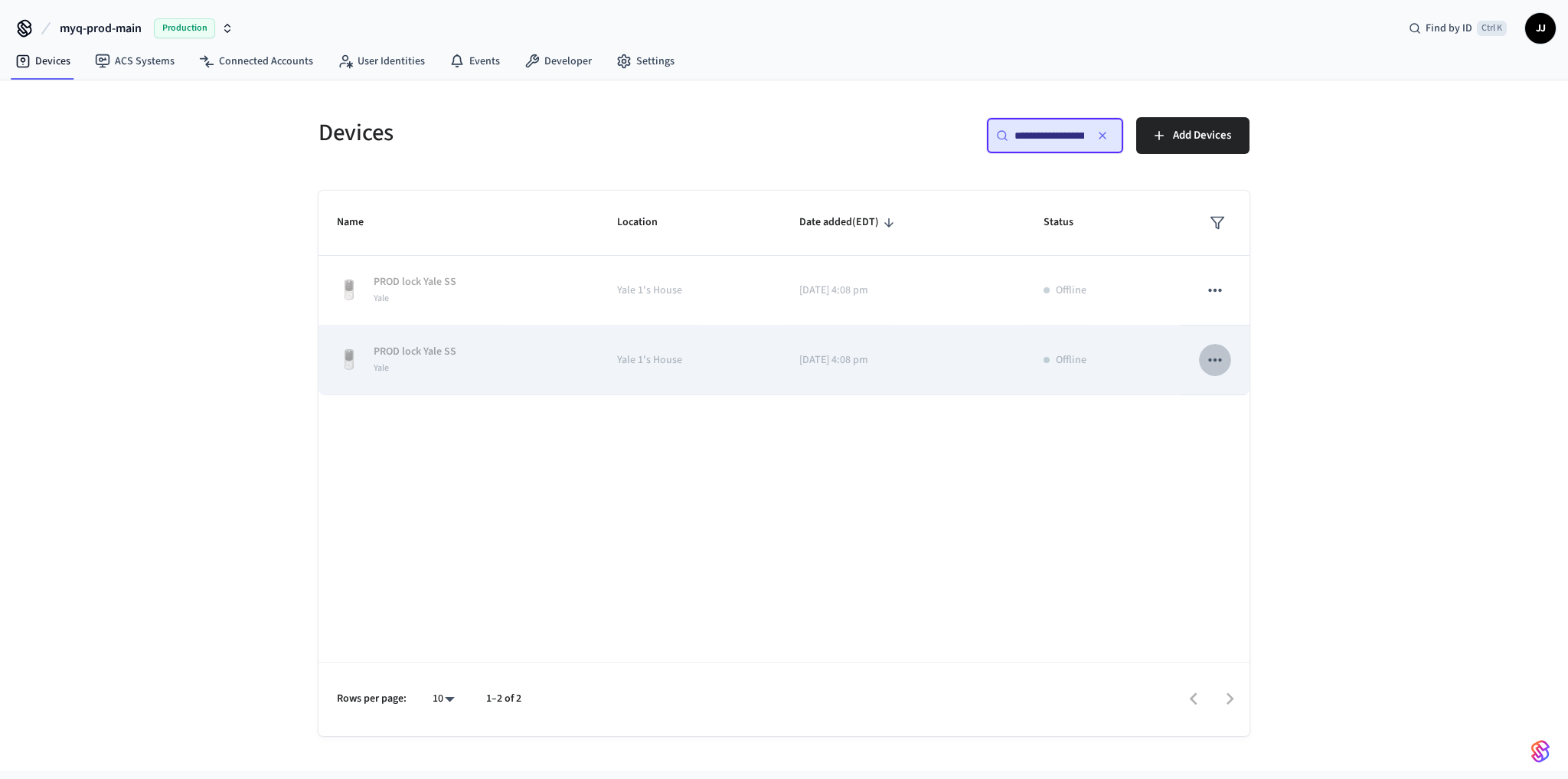
click at [1203, 350] on button "sticky table" at bounding box center [1215, 360] width 32 height 32
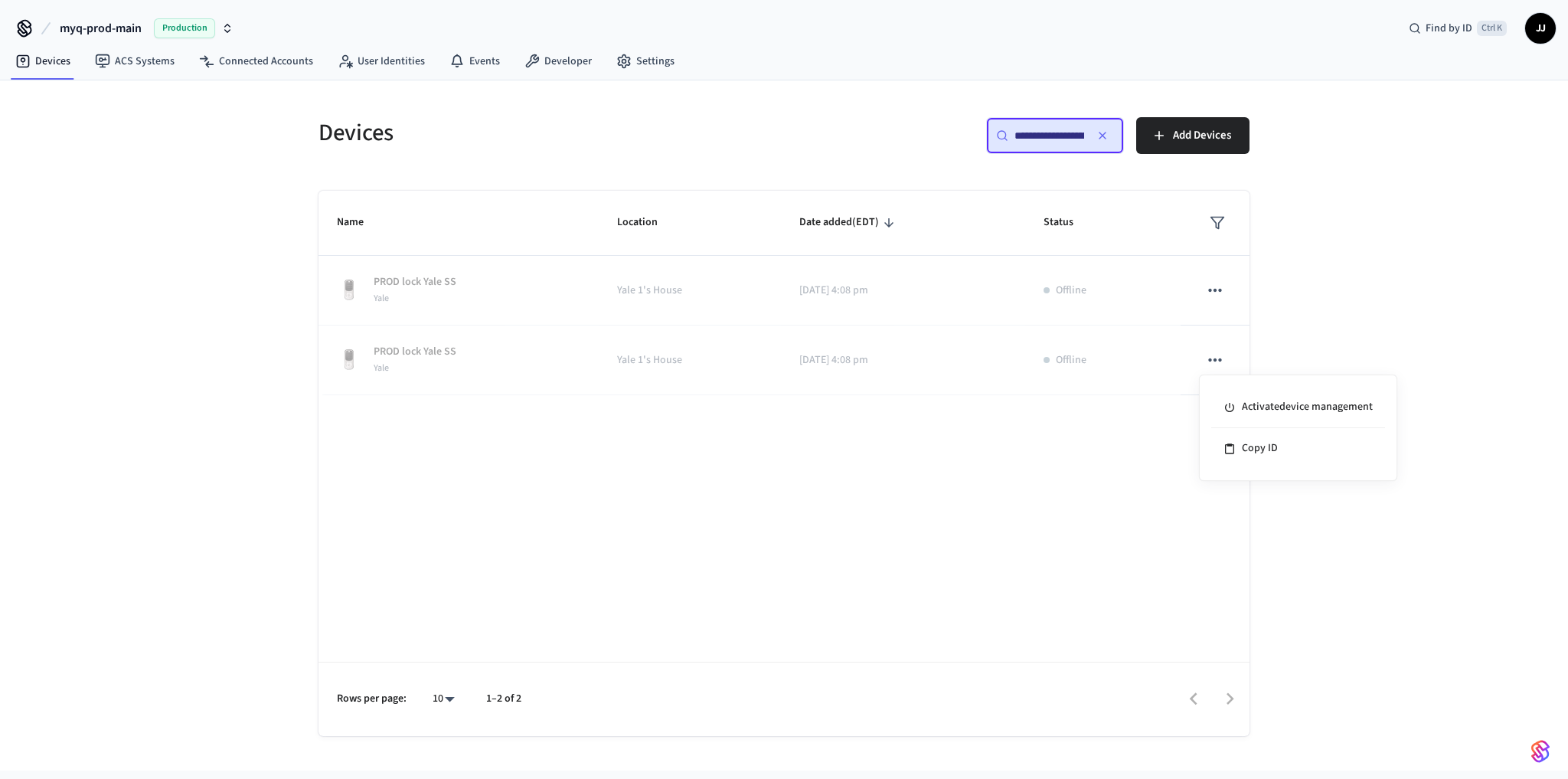
click at [1034, 459] on div at bounding box center [784, 390] width 1568 height 779
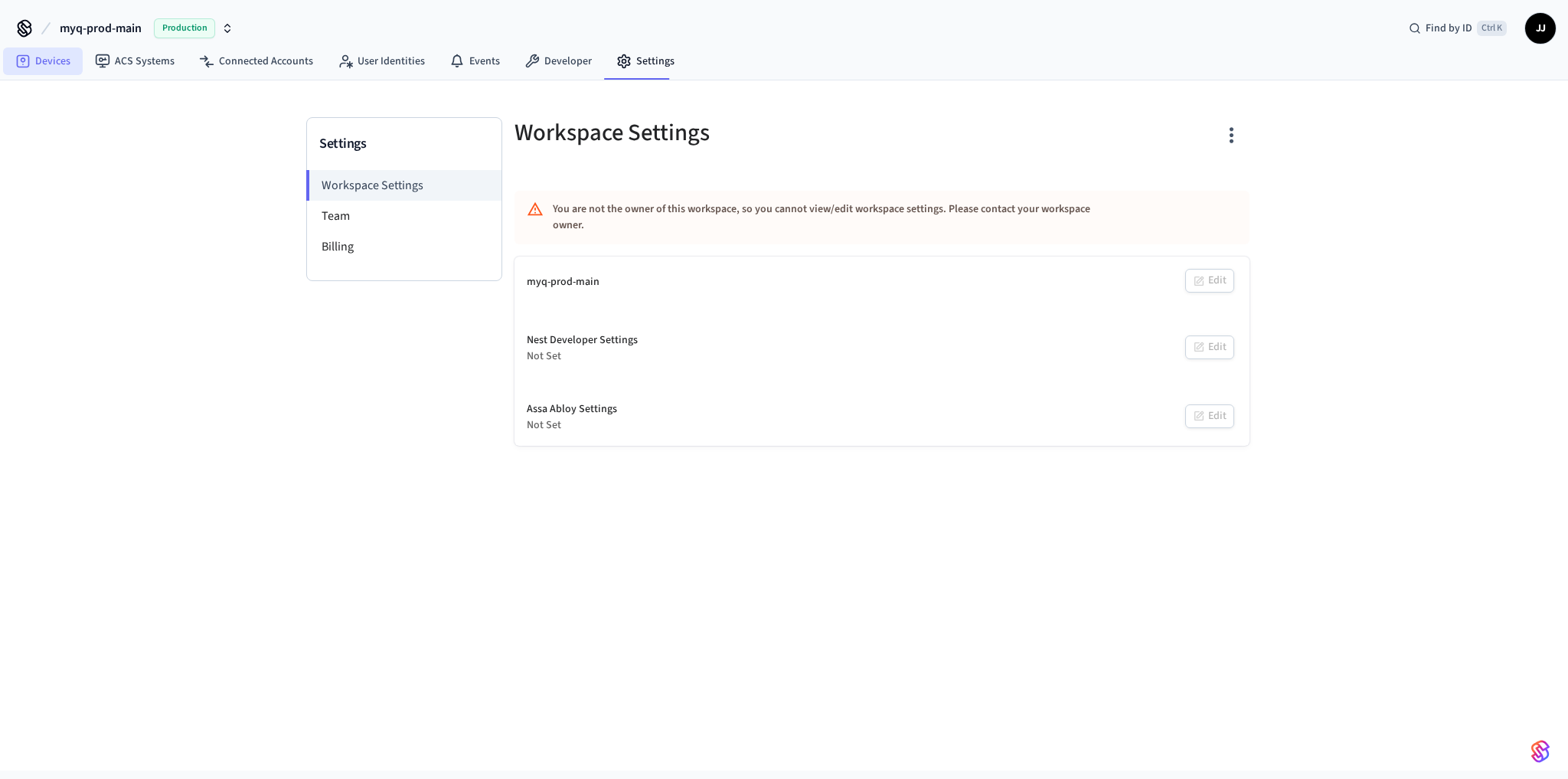
click at [30, 56] on icon at bounding box center [22, 61] width 15 height 15
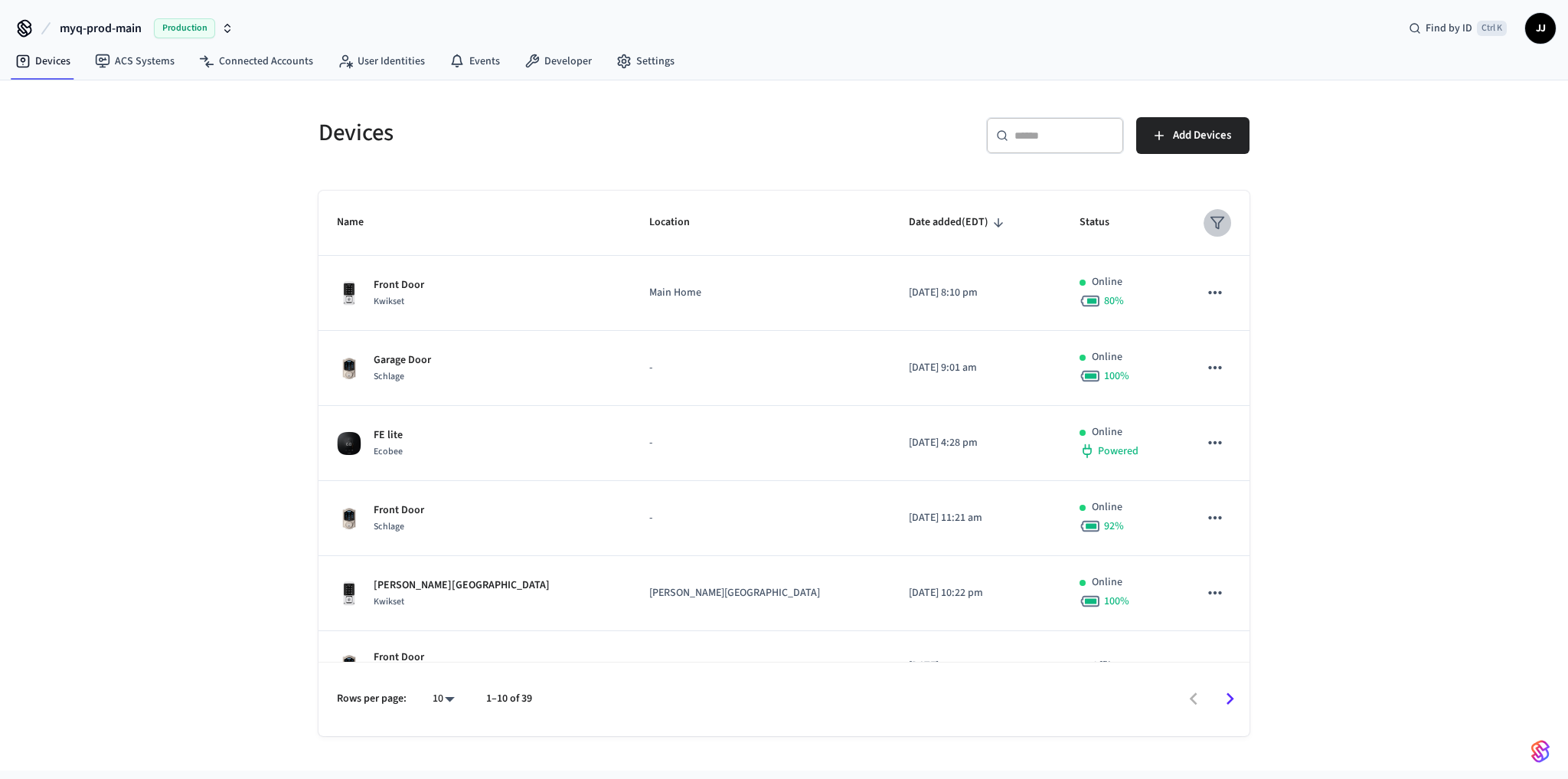
click at [1212, 221] on icon "sticky table" at bounding box center [1218, 223] width 15 height 15
click at [1269, 340] on li "Unmanaged" at bounding box center [1247, 351] width 81 height 42
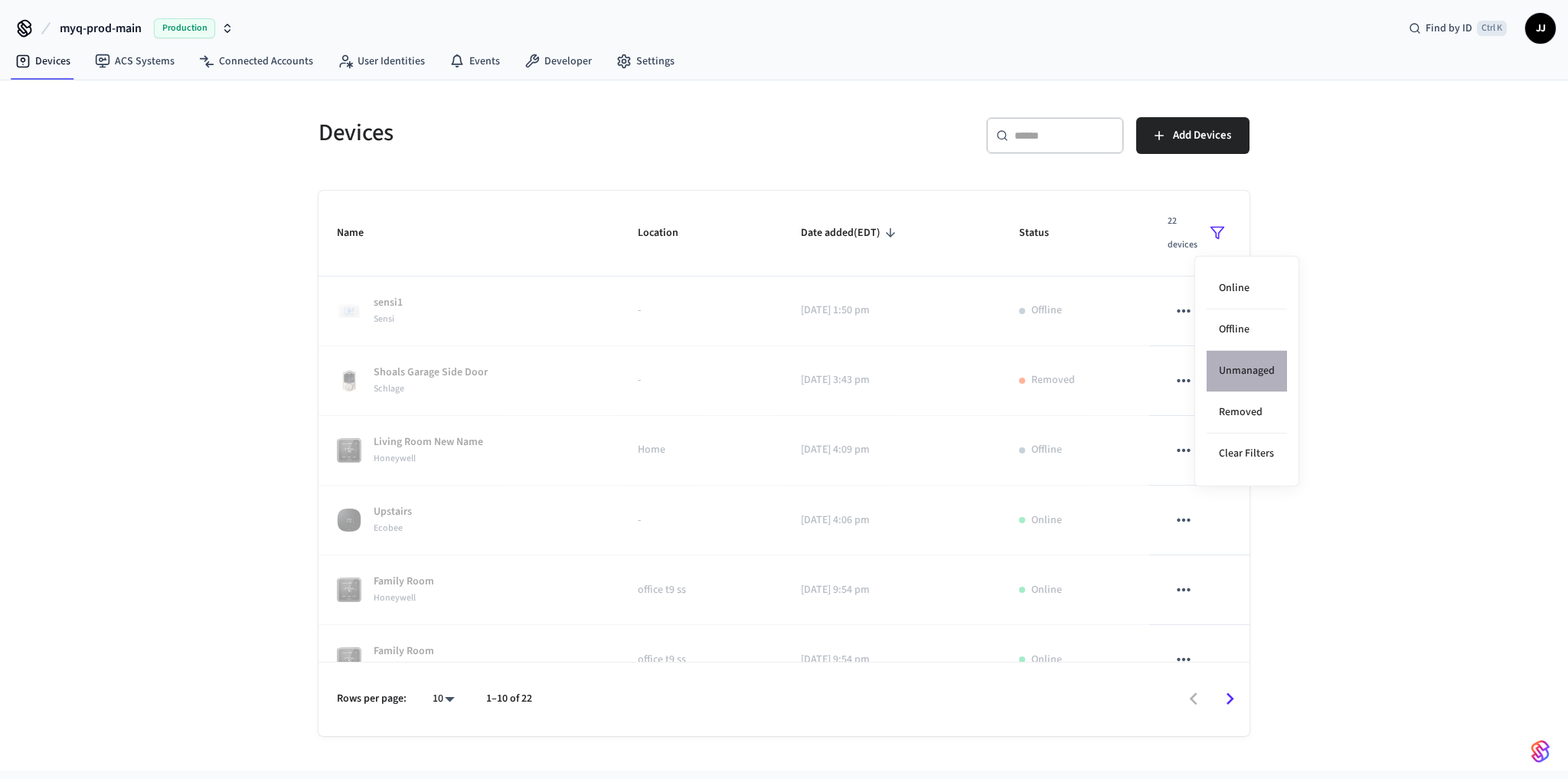
click at [1268, 367] on li "Unmanaged" at bounding box center [1247, 371] width 81 height 42
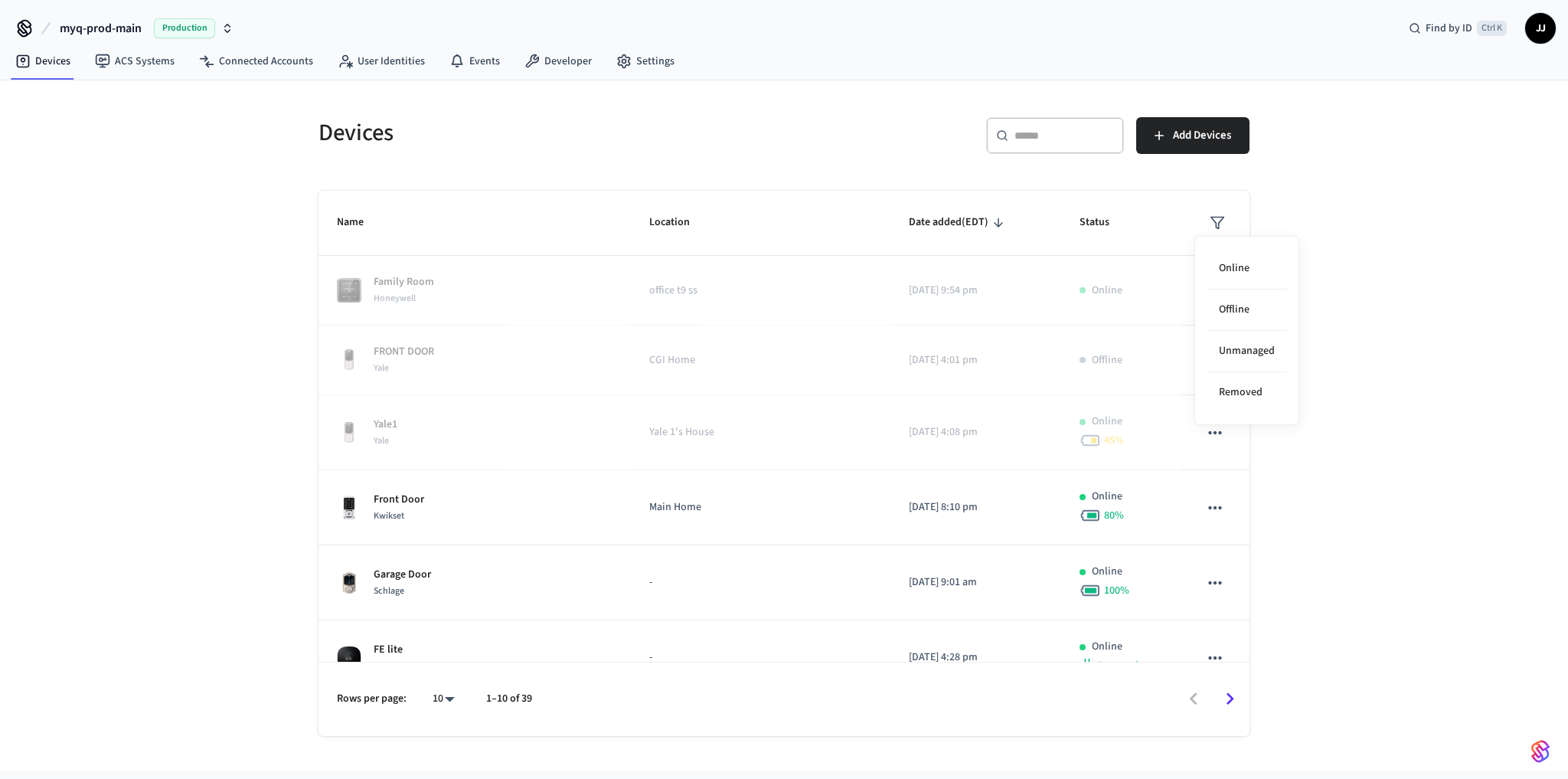
click at [1353, 321] on div at bounding box center [784, 390] width 1568 height 779
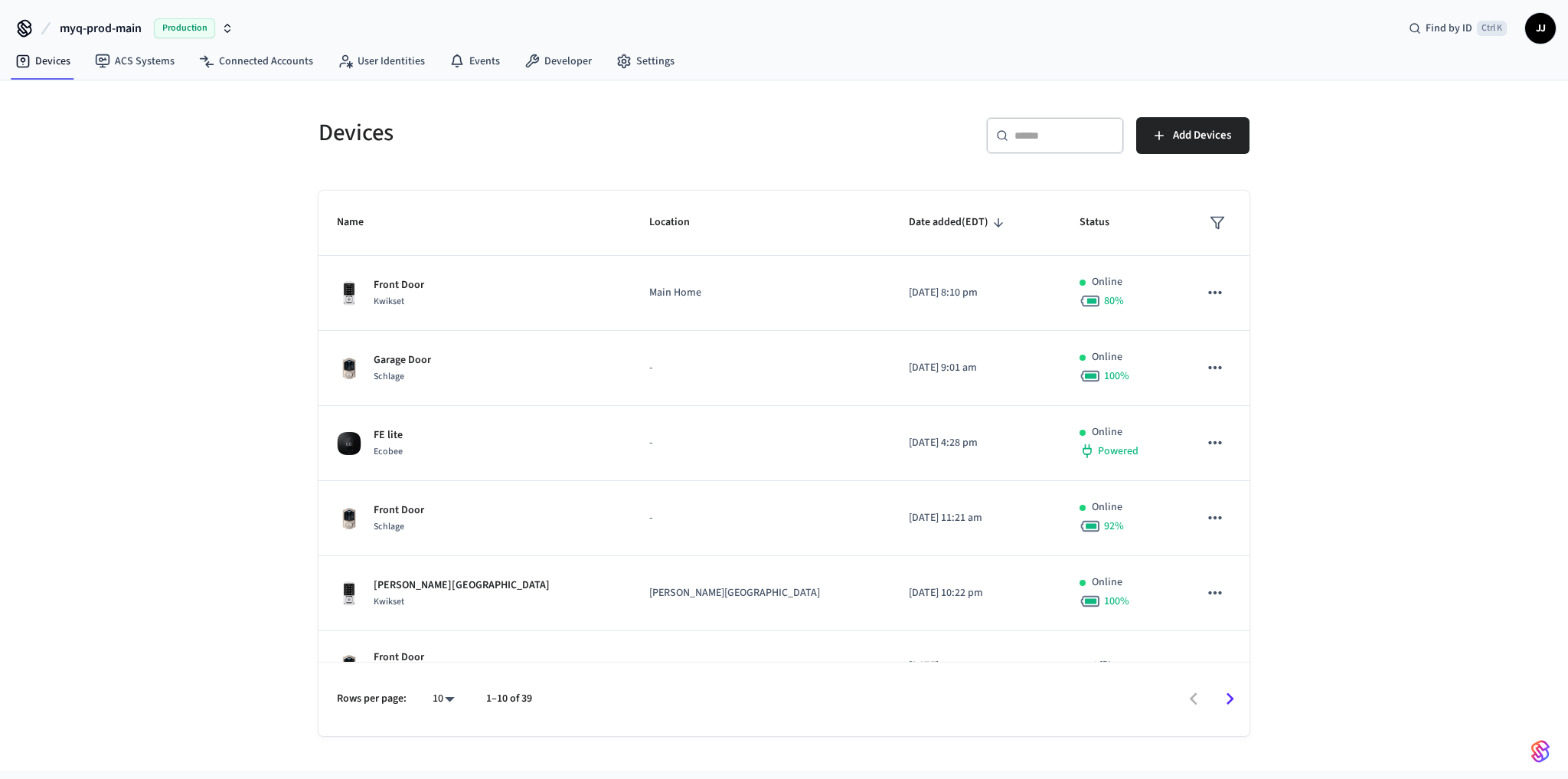
click at [188, 430] on div "Devices ​ ​ Add Devices Name Location Date added (EDT) Status Front Door Kwikse…" at bounding box center [784, 425] width 1568 height 690
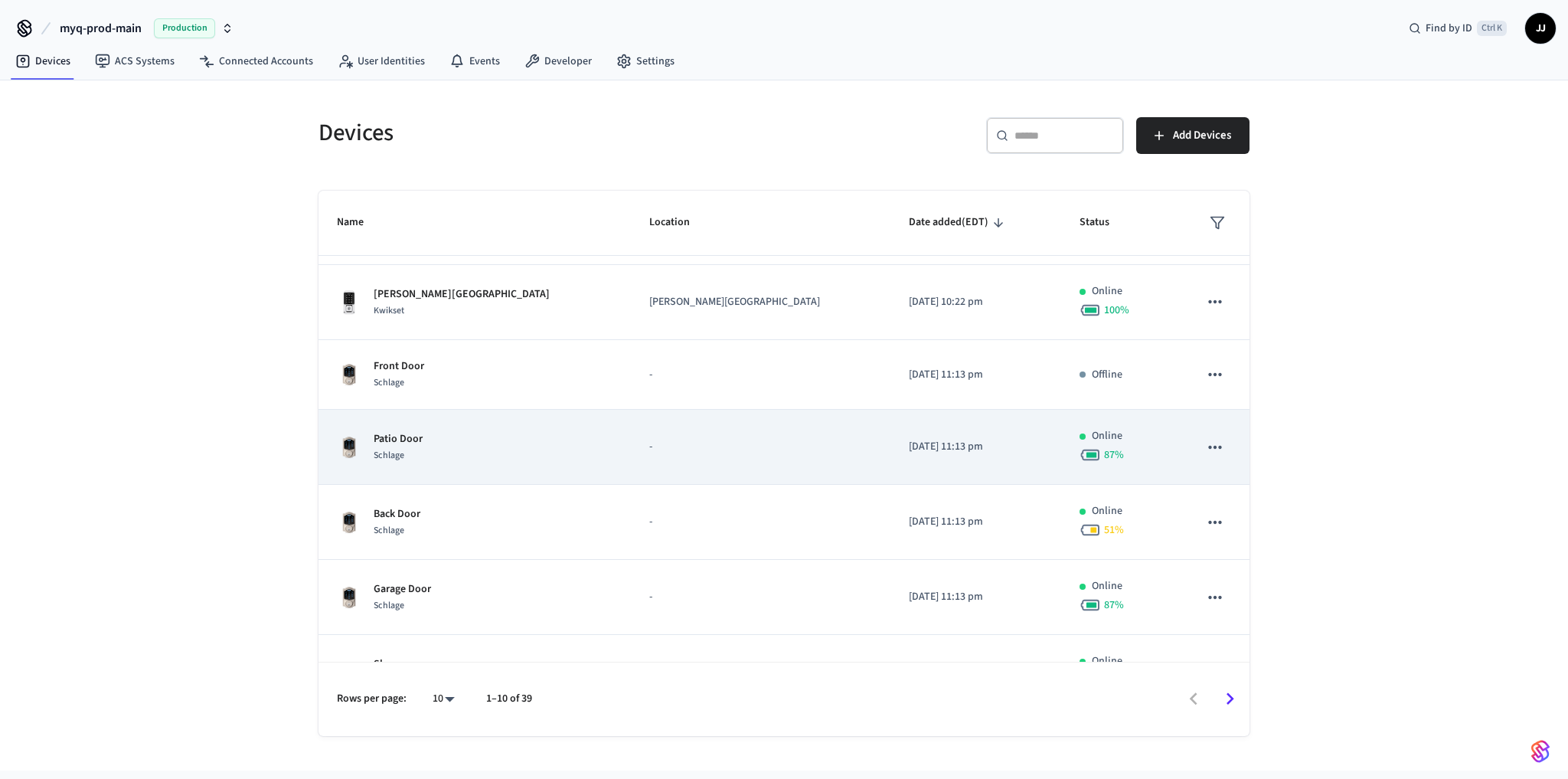
scroll to position [335, 0]
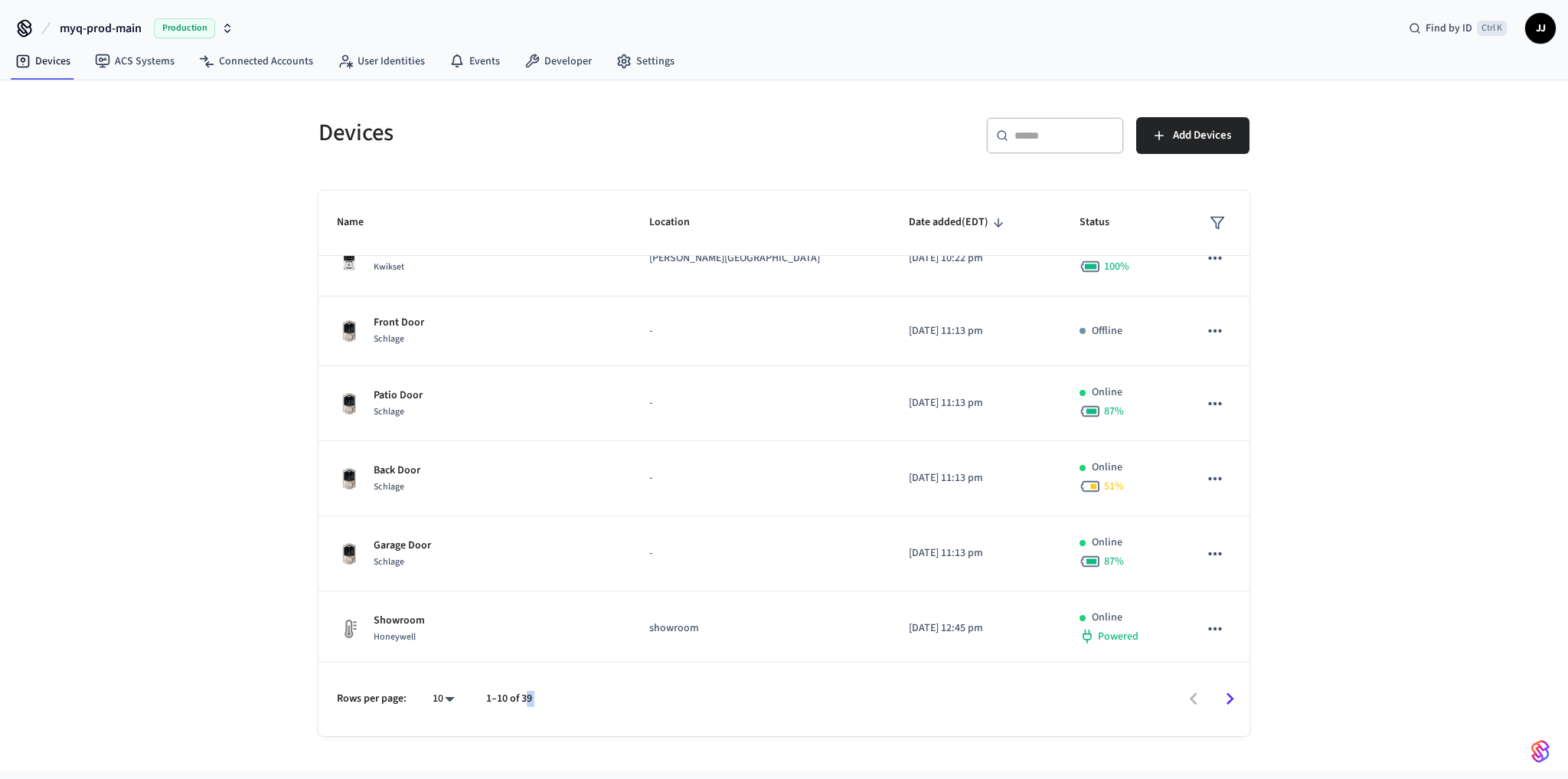
drag, startPoint x: 525, startPoint y: 695, endPoint x: 560, endPoint y: 695, distance: 35.0
click at [560, 695] on div "Rows per page: 10 ** 1–10 of 39" at bounding box center [784, 698] width 931 height 74
click at [560, 695] on div at bounding box center [898, 698] width 701 height 36
drag, startPoint x: 551, startPoint y: 696, endPoint x: 159, endPoint y: 704, distance: 392.1
click at [159, 704] on div "Devices ​ ​ Add Devices Name Location Date added (EDT) Status Front Door Kwikse…" at bounding box center [784, 425] width 1568 height 690
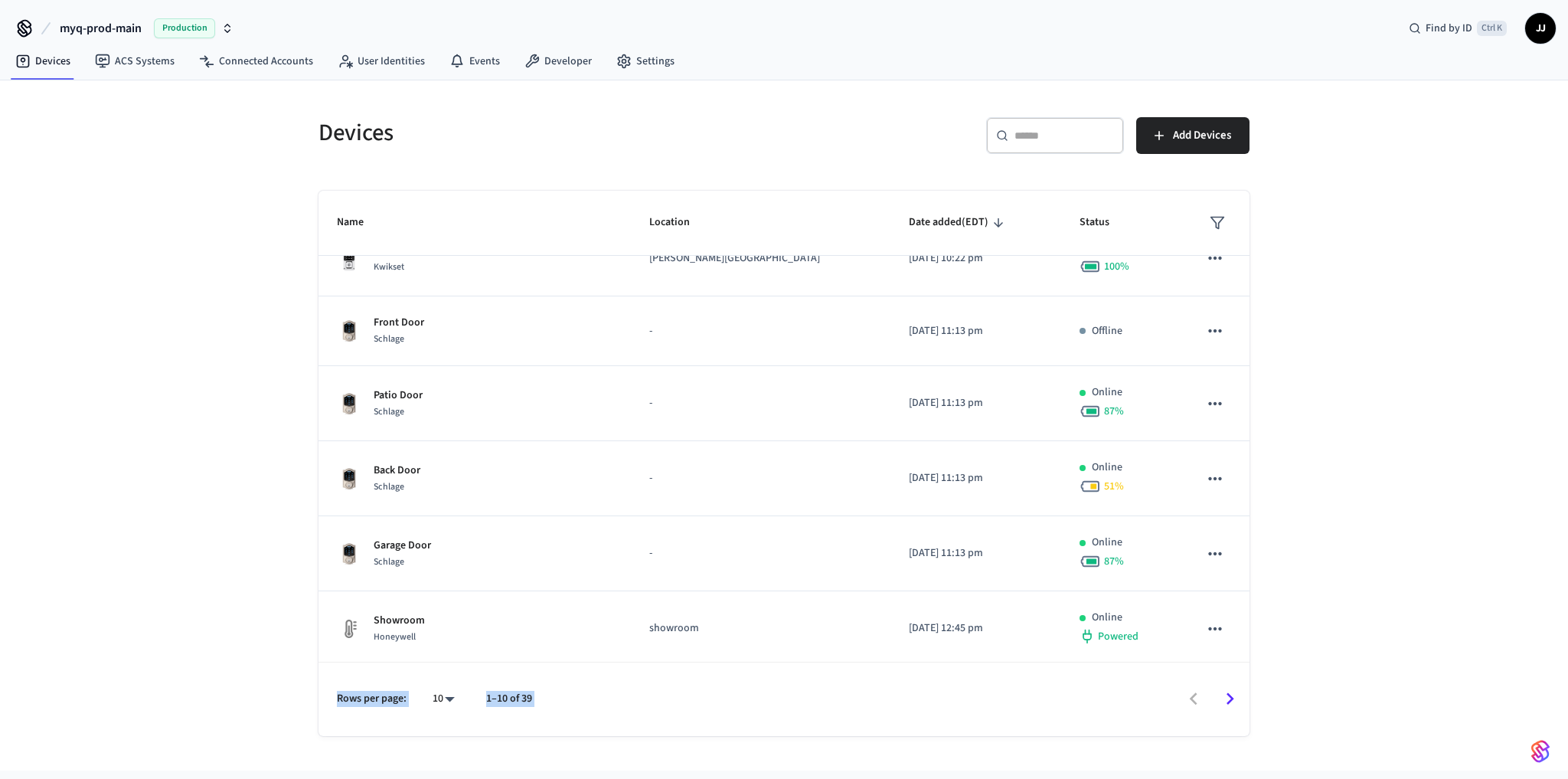
click at [161, 700] on div "Devices ​ ​ Add Devices Name Location Date added (EDT) Status Front Door Kwikse…" at bounding box center [784, 425] width 1568 height 690
drag, startPoint x: 499, startPoint y: 693, endPoint x: 550, endPoint y: 696, distance: 51.1
click at [550, 696] on div "Rows per page: 10 ** 1–10 of 40" at bounding box center [784, 698] width 931 height 74
click at [550, 696] on div at bounding box center [898, 698] width 701 height 36
drag, startPoint x: 548, startPoint y: 704, endPoint x: 355, endPoint y: 703, distance: 193.0
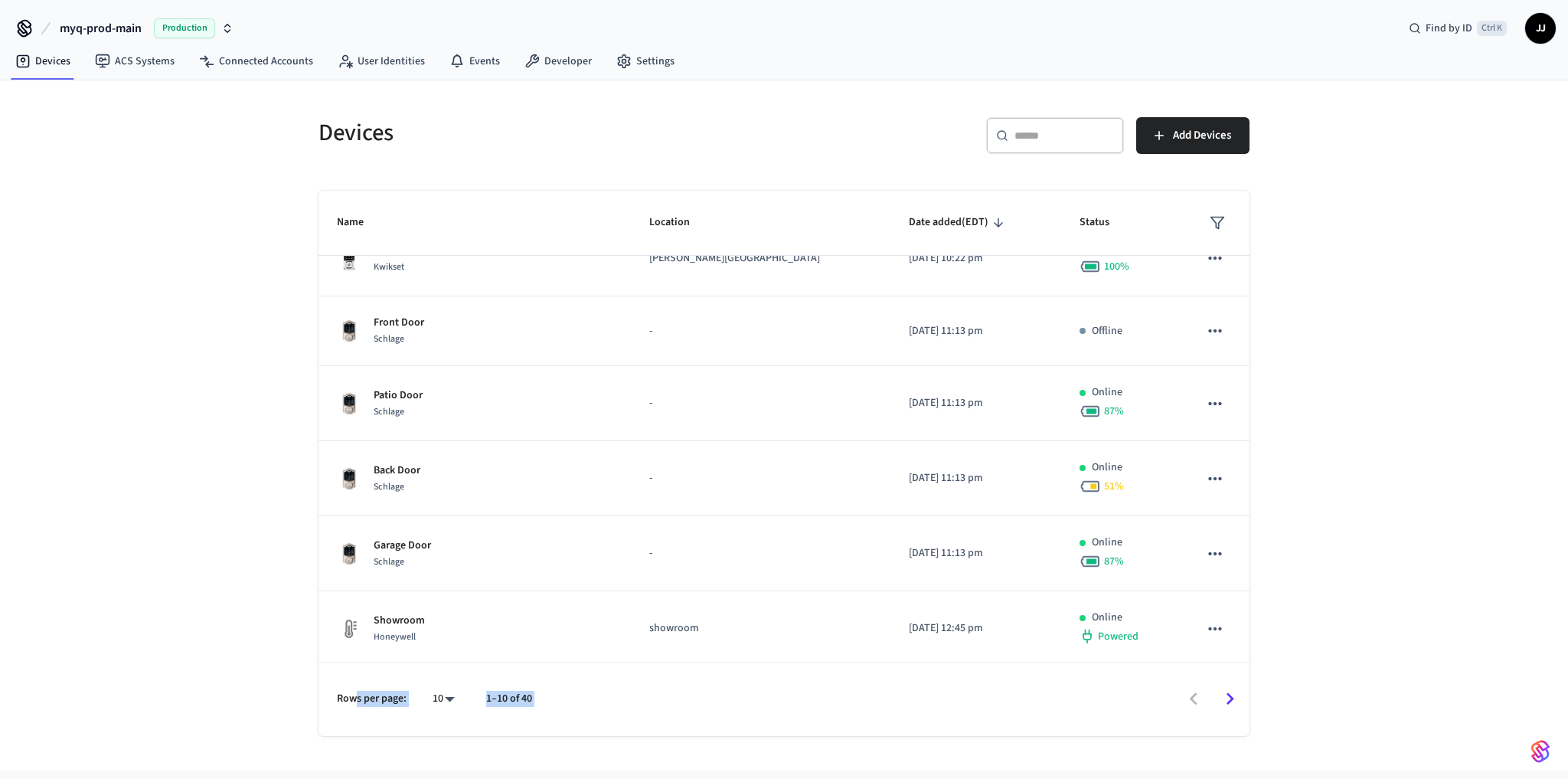
click at [355, 703] on div "Rows per page: 10 ** 1–10 of 40" at bounding box center [784, 698] width 931 height 74
click at [250, 746] on div "Devices ​ ​ Add Devices Name Location Date added (EDT) Status Front Door Kwikse…" at bounding box center [784, 425] width 1568 height 690
drag, startPoint x: 536, startPoint y: 693, endPoint x: 294, endPoint y: 694, distance: 242.0
click at [294, 694] on div "Devices ​ ​ Add Devices Name Location Date added (EDT) Status Front Door Kwikse…" at bounding box center [784, 409] width 980 height 656
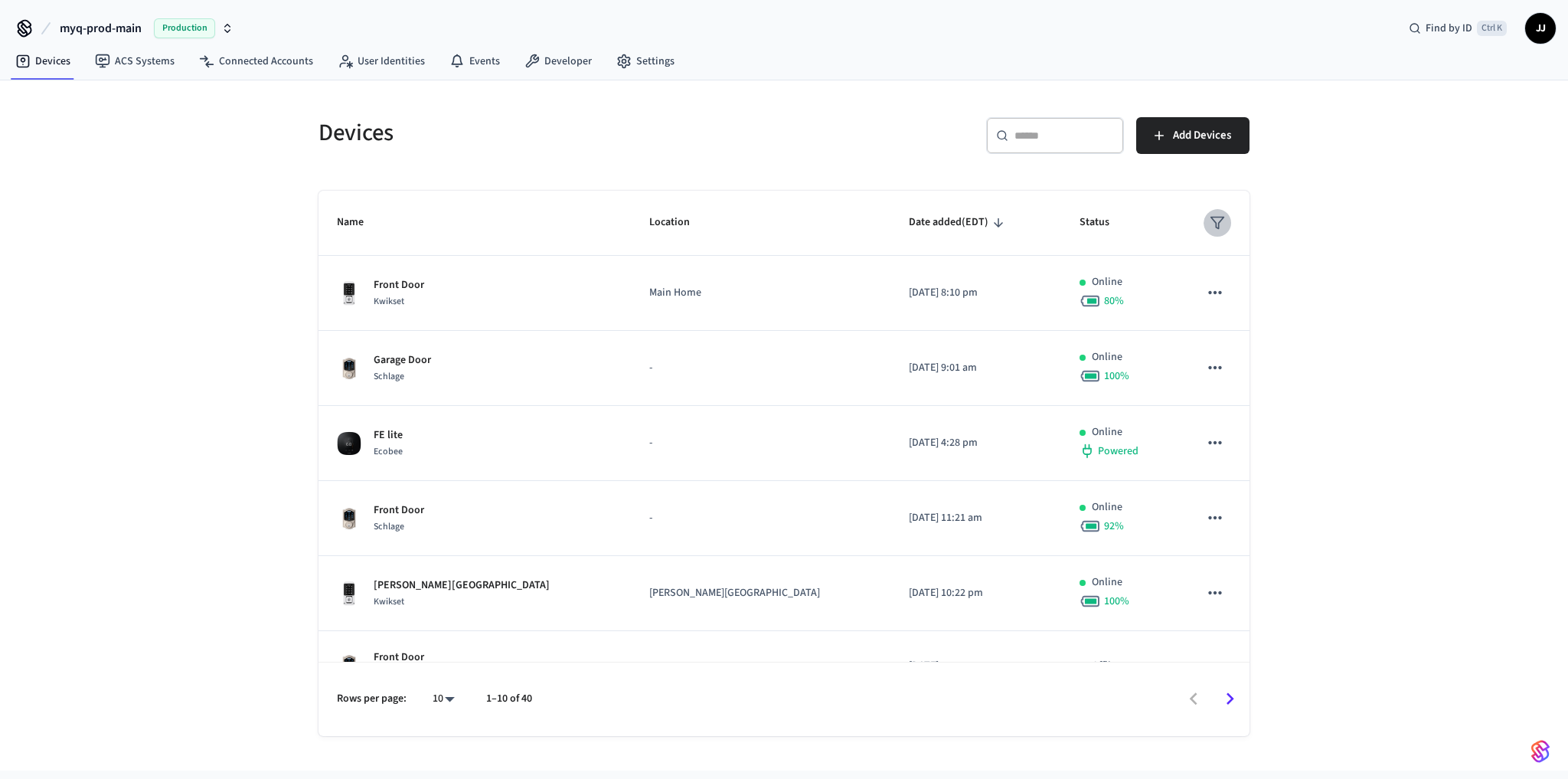
click at [1212, 217] on polygon "sticky table" at bounding box center [1218, 223] width 13 height 12
click at [1203, 216] on div at bounding box center [784, 390] width 1568 height 779
drag, startPoint x: 1332, startPoint y: 232, endPoint x: 1010, endPoint y: 213, distance: 322.6
click at [1323, 231] on div "Devices ​ ​ Add Devices Name Location Date added (EDT) Status Front Door Kwikse…" at bounding box center [784, 425] width 1568 height 690
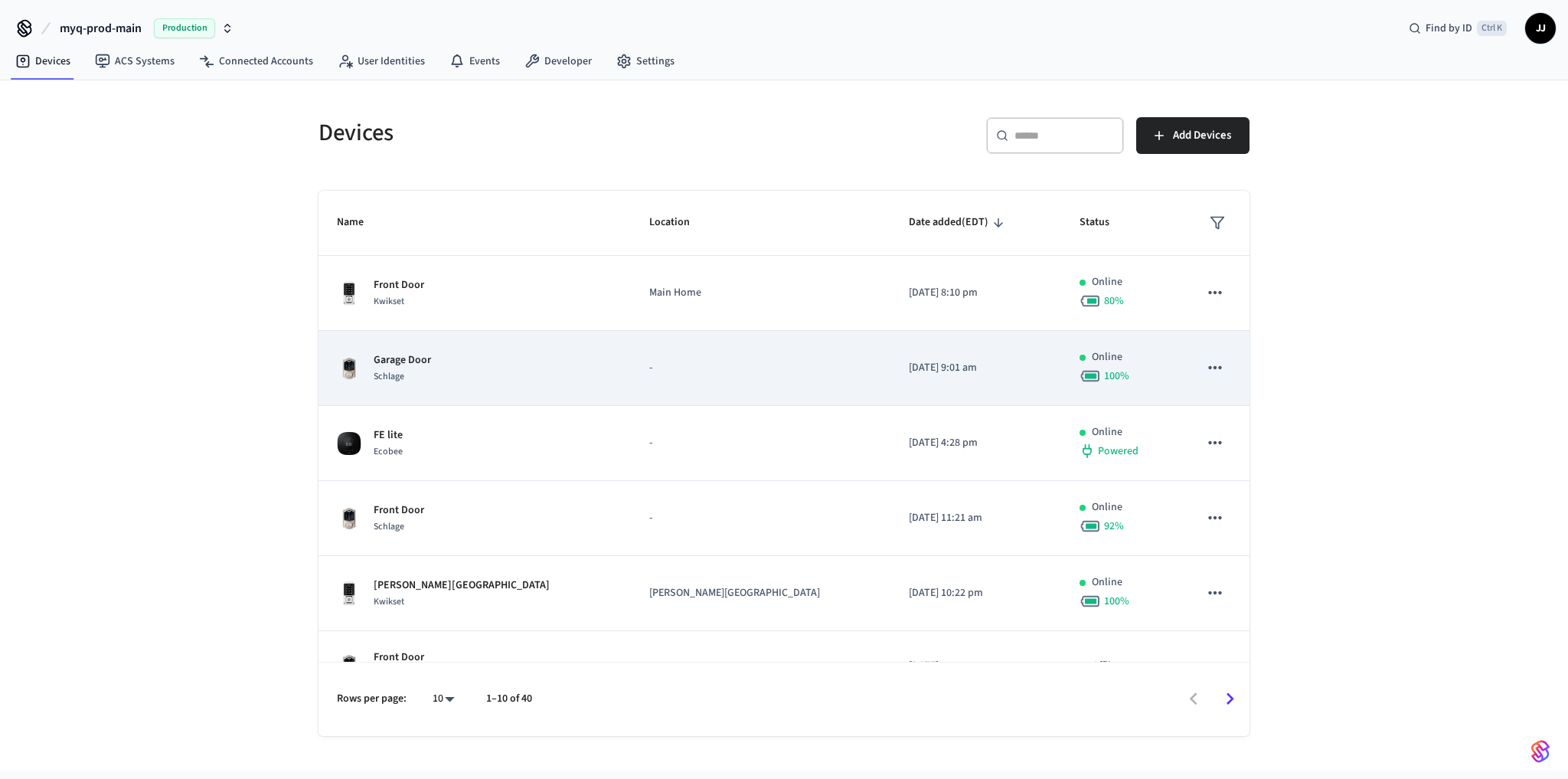
scroll to position [335, 0]
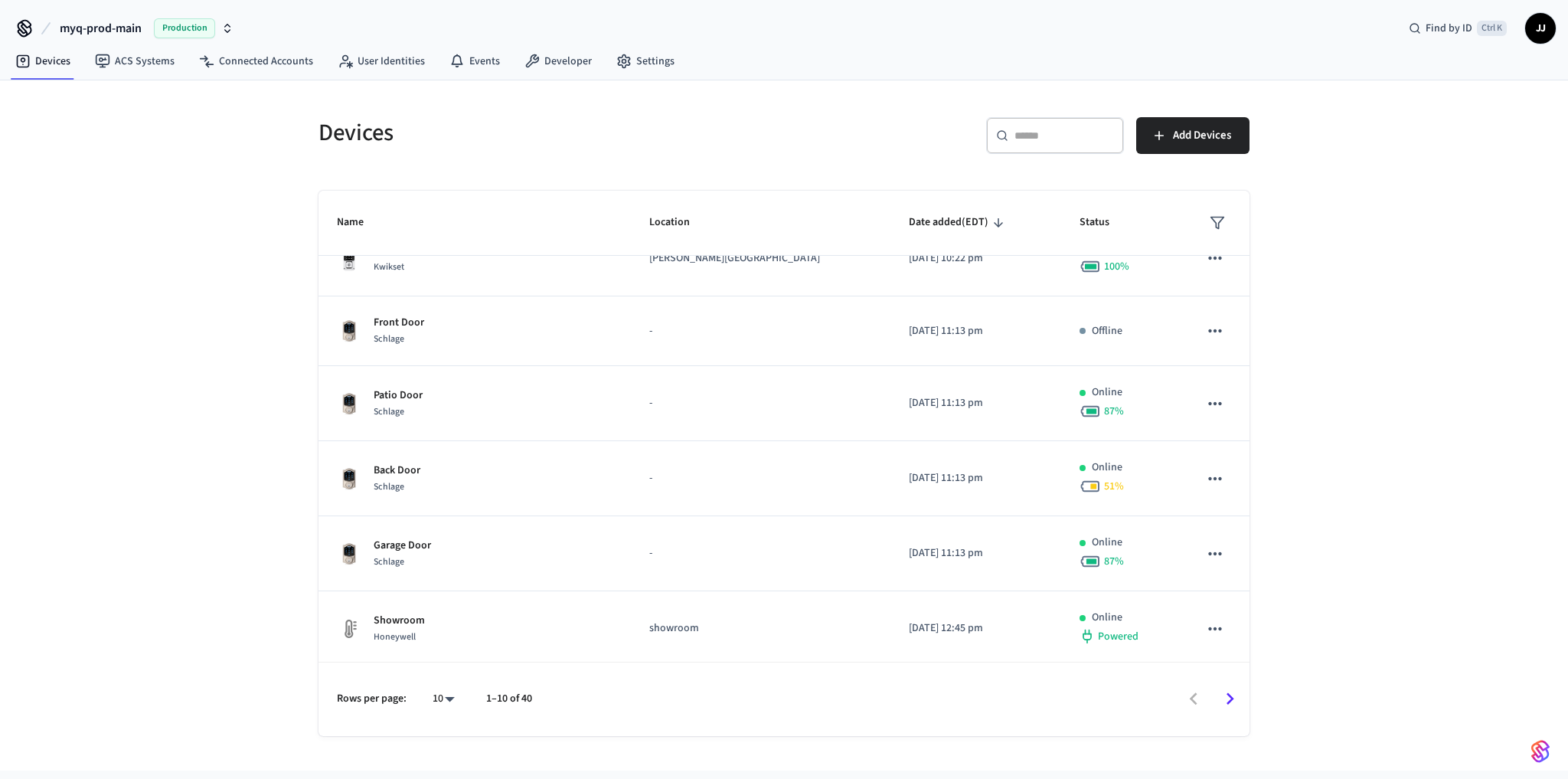
drag, startPoint x: 538, startPoint y: 695, endPoint x: 557, endPoint y: 696, distance: 19.0
click at [557, 696] on div "Rows per page: 10 ** 1–10 of 40" at bounding box center [784, 698] width 931 height 74
click at [489, 695] on p "1–10 of 40" at bounding box center [509, 698] width 46 height 16
click at [1032, 136] on input "text" at bounding box center [1064, 136] width 100 height 15
paste input "**********"
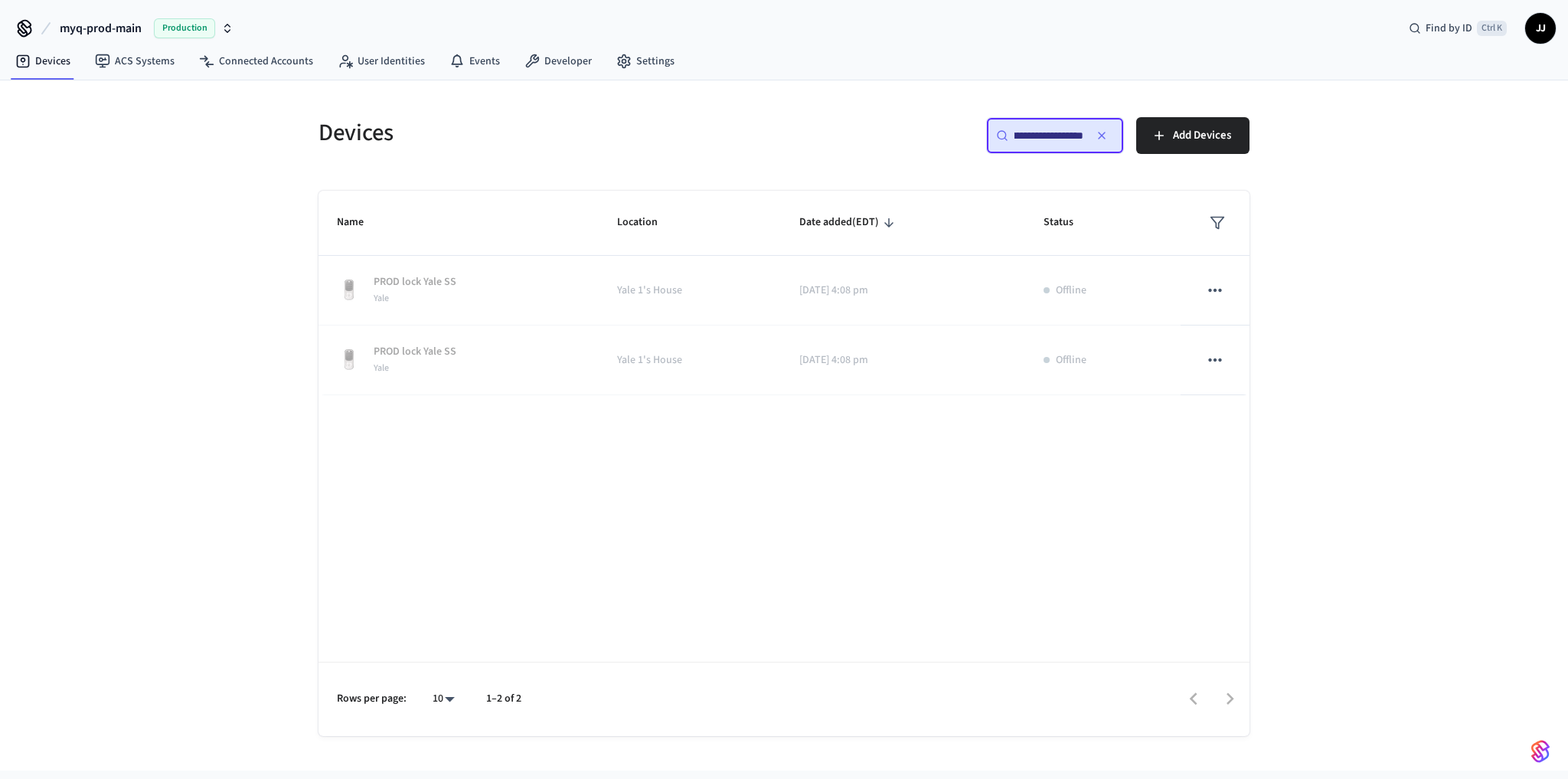
scroll to position [0, 0]
type input "**********"
click at [236, 414] on div "**********" at bounding box center [784, 425] width 1568 height 690
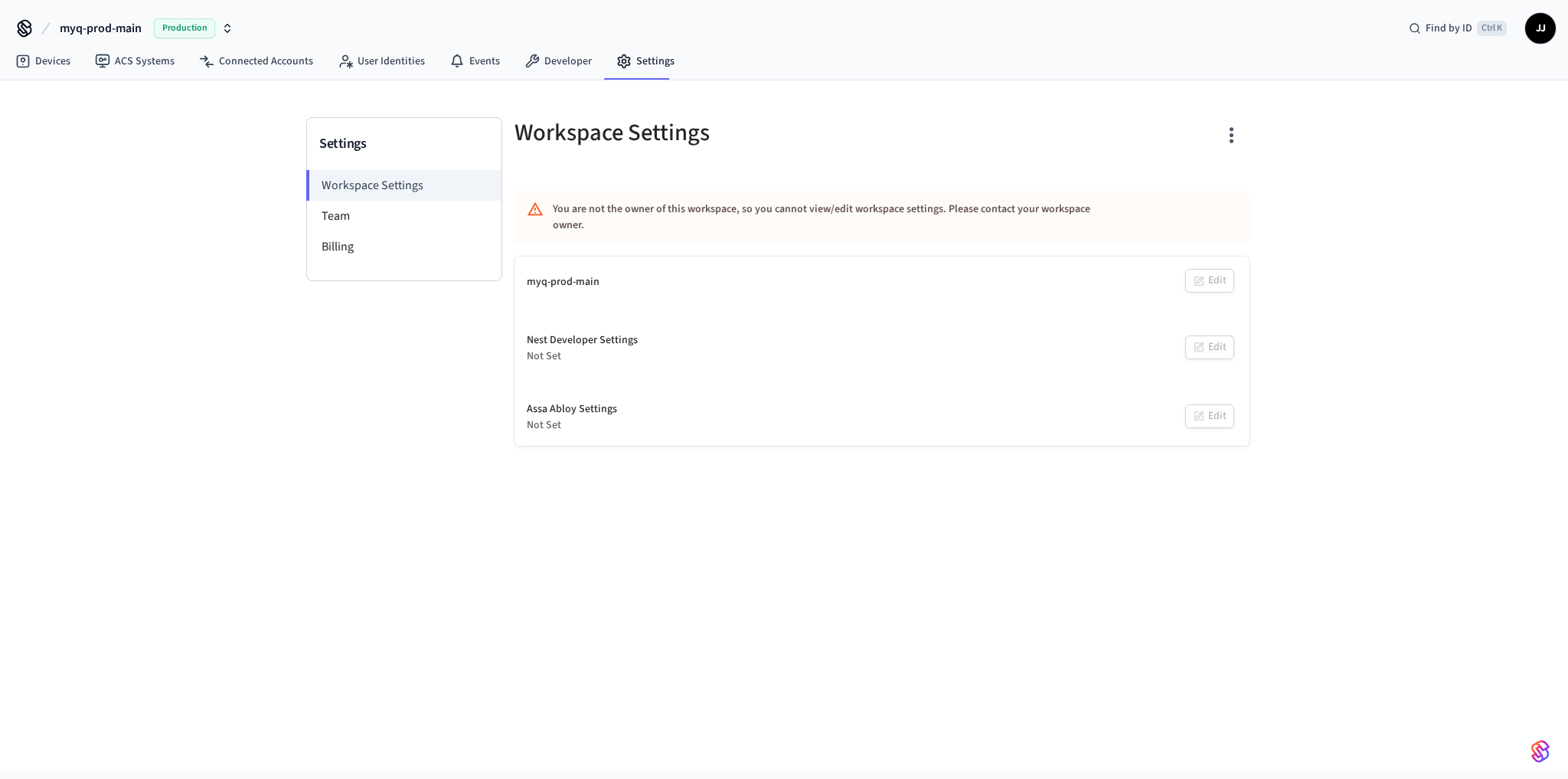
click at [1087, 565] on div "Settings Workspace Settings Team Billing Workspace Settings You are not the own…" at bounding box center [784, 425] width 1568 height 690
click at [47, 55] on link "Devices" at bounding box center [43, 61] width 80 height 27
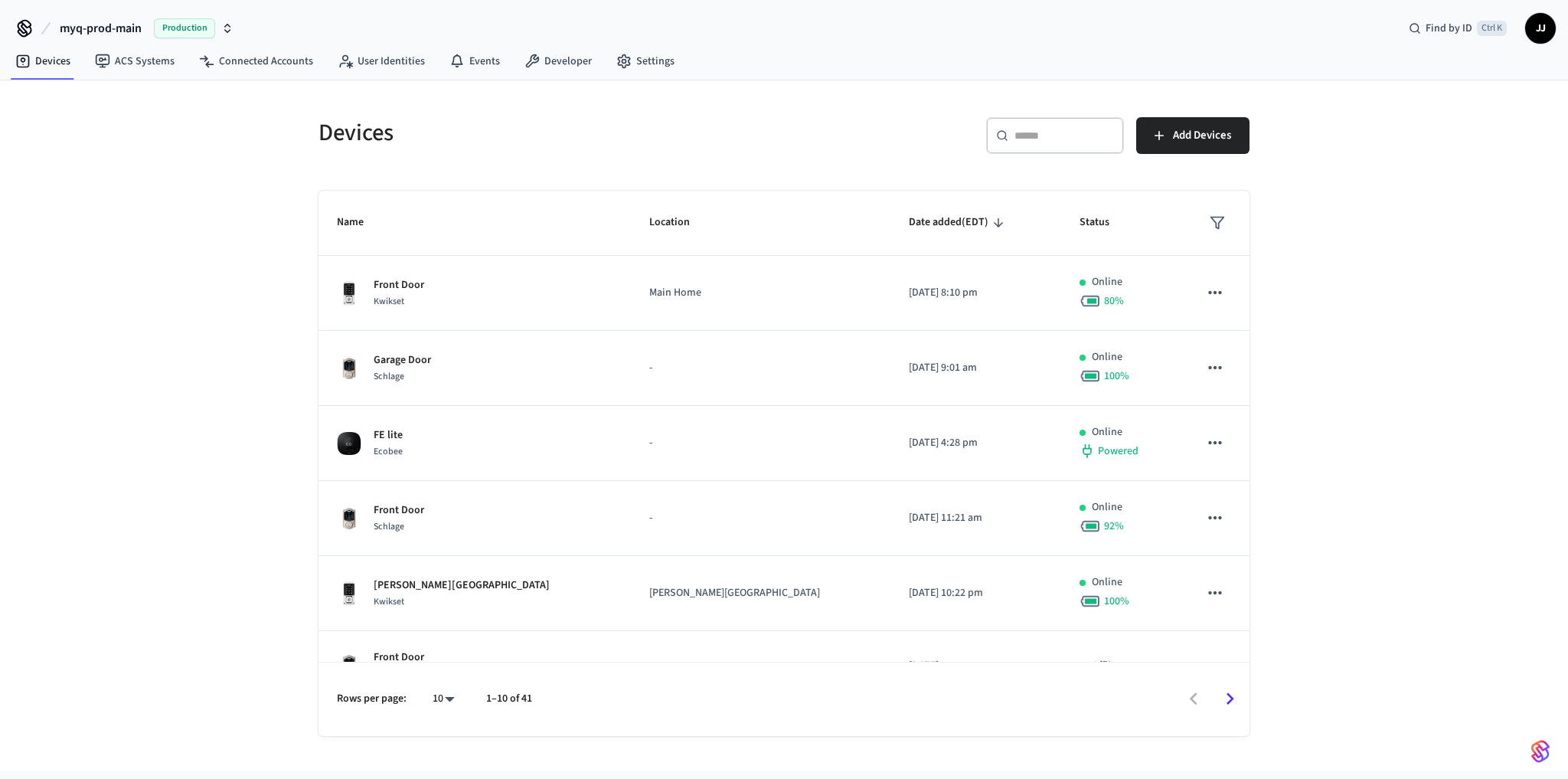
click at [1461, 305] on div "Devices ​ ​ Add Devices Name Location Date added (EDT) Status Front Door Kwikse…" at bounding box center [784, 425] width 1568 height 690
click at [1220, 220] on button "sticky table" at bounding box center [1217, 222] width 27 height 27
click at [1265, 349] on li "Unmanaged" at bounding box center [1247, 351] width 81 height 42
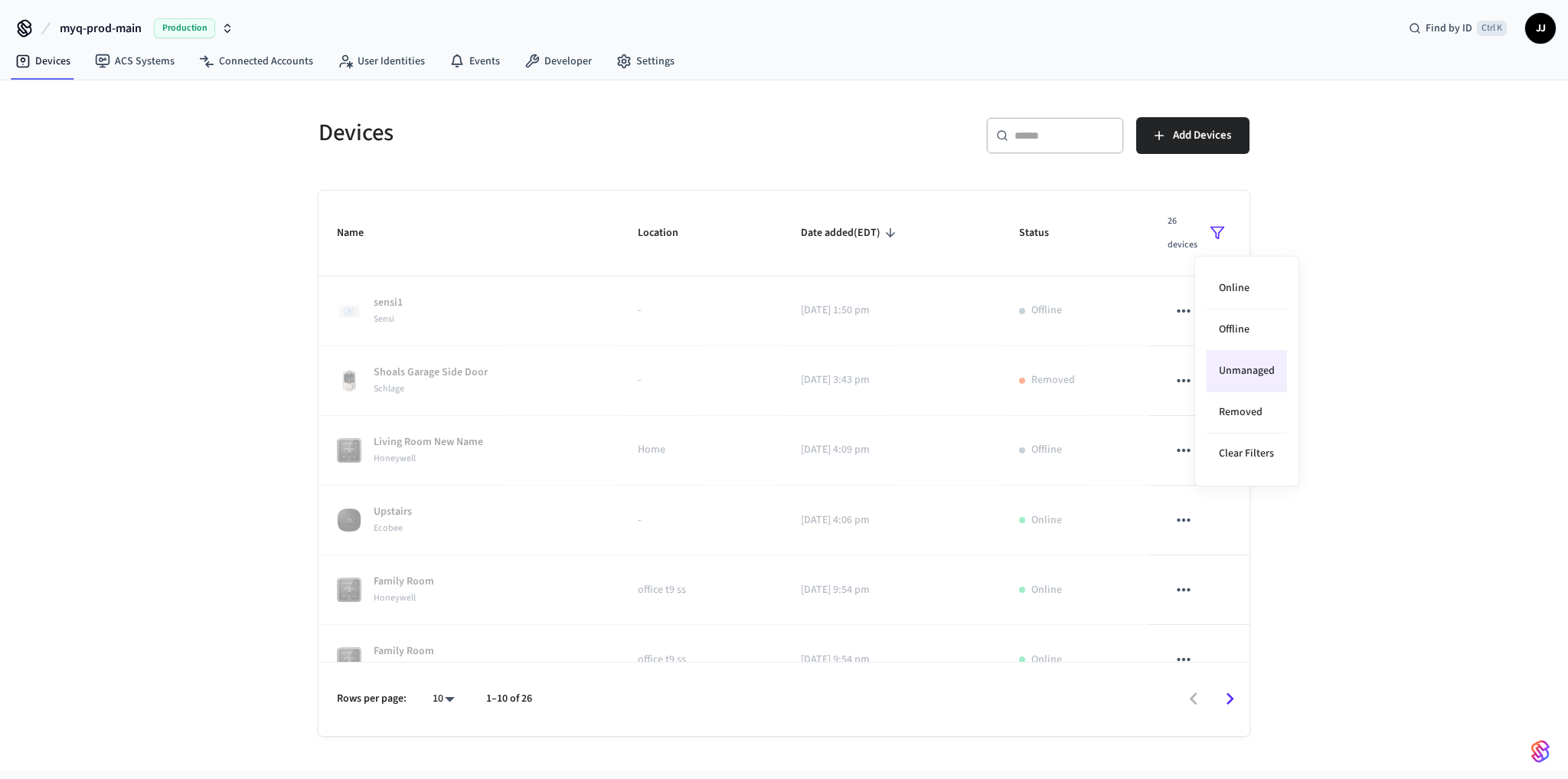
click at [1313, 228] on div at bounding box center [784, 390] width 1568 height 779
click at [1203, 226] on button "sticky table" at bounding box center [1217, 233] width 27 height 48
click at [1250, 361] on li "Unmanaged" at bounding box center [1247, 371] width 81 height 42
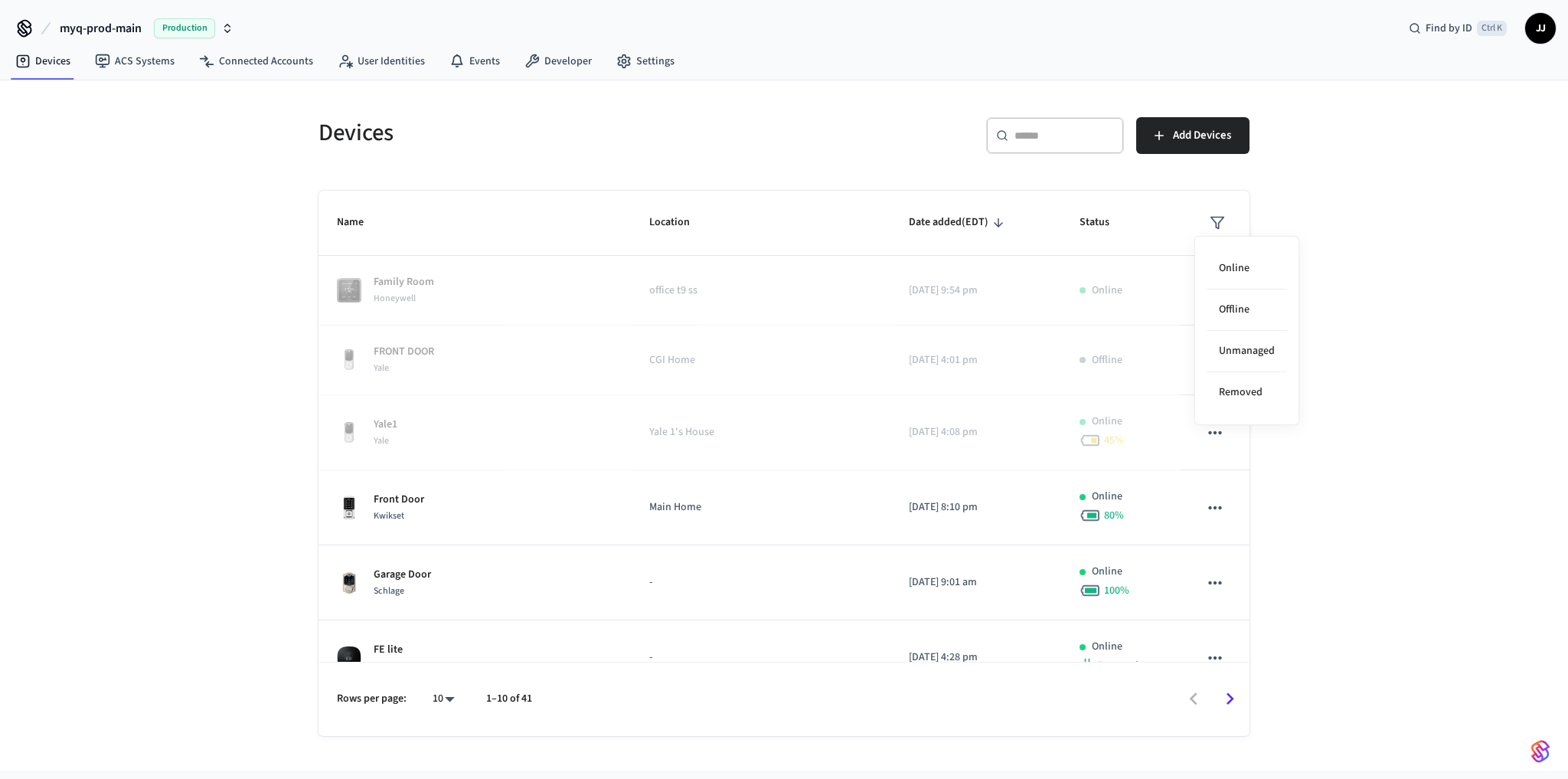
click at [1378, 375] on div at bounding box center [784, 390] width 1568 height 779
click at [117, 574] on div "Devices ​ ​ Add Devices Name Location Date added (EDT) Status Family Room Honey…" at bounding box center [784, 425] width 1568 height 690
